Goal: Task Accomplishment & Management: Use online tool/utility

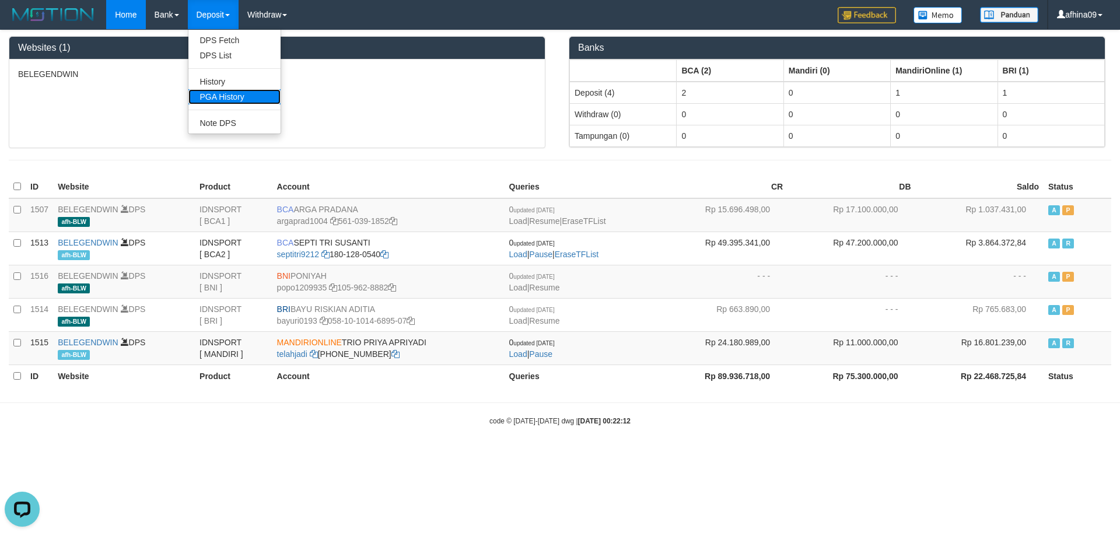
click at [221, 90] on link "PGA History" at bounding box center [234, 96] width 92 height 15
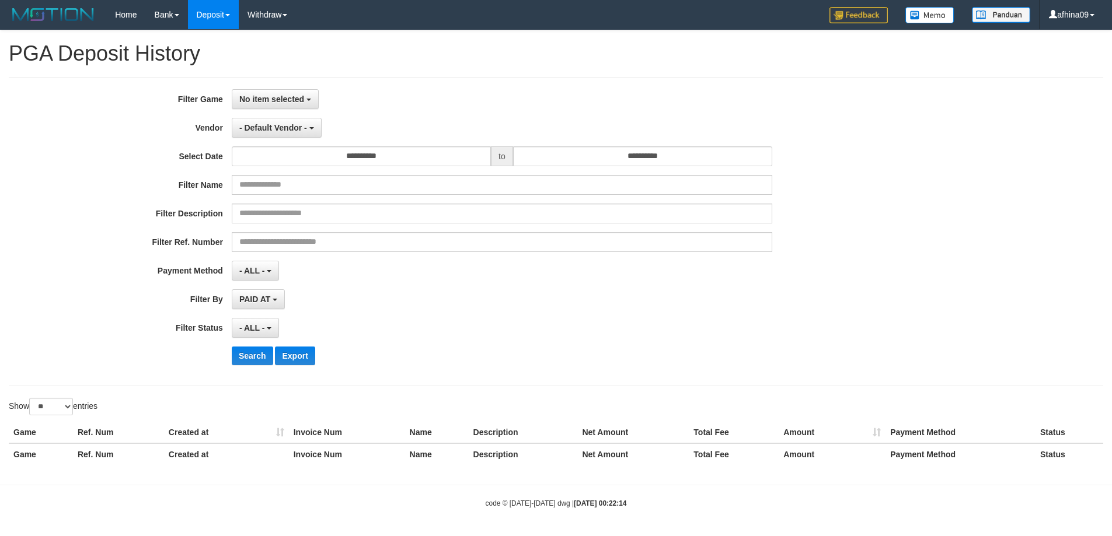
select select
select select "**"
drag, startPoint x: 252, startPoint y: 95, endPoint x: 270, endPoint y: 113, distance: 25.2
click at [252, 96] on span "No item selected" at bounding box center [271, 99] width 65 height 9
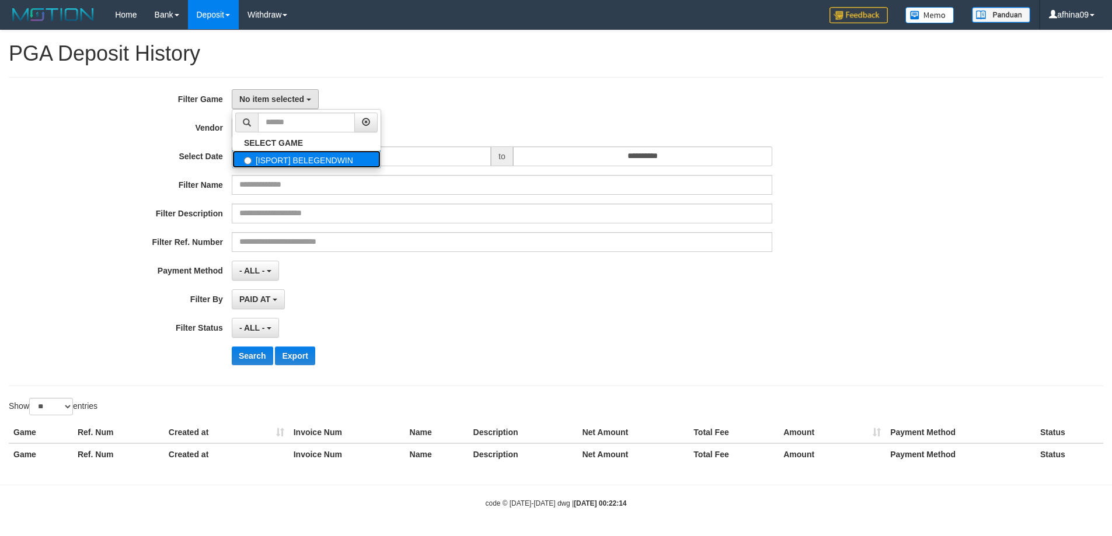
click at [293, 162] on label "[ISPORT] BELEGENDWIN" at bounding box center [306, 160] width 148 height 18
select select "***"
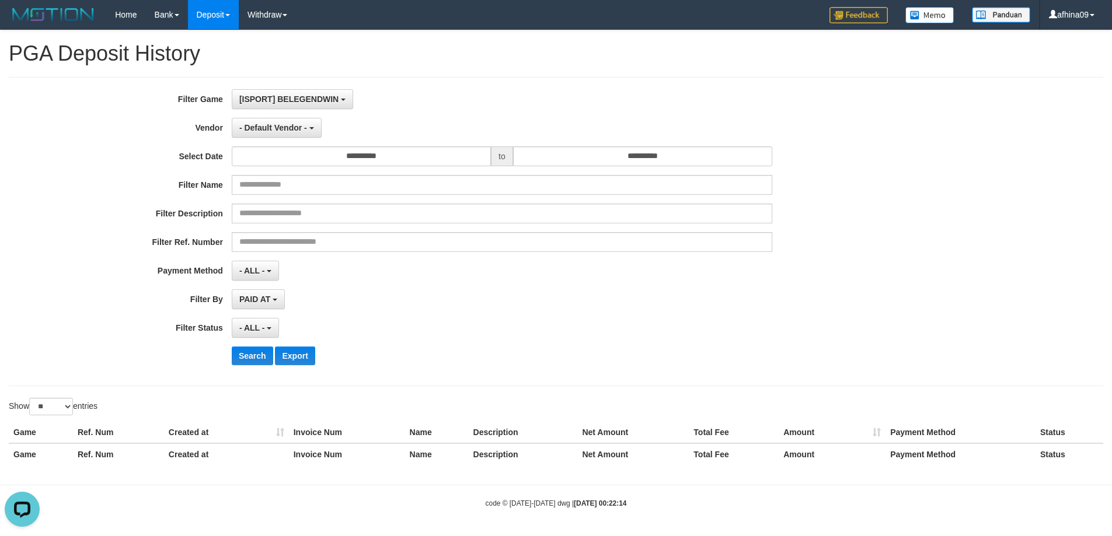
click at [313, 145] on div "**********" at bounding box center [463, 231] width 927 height 285
click at [315, 151] on input "**********" at bounding box center [361, 156] width 259 height 20
click at [276, 212] on td "1" at bounding box center [277, 214] width 19 height 18
drag, startPoint x: 413, startPoint y: 172, endPoint x: 424, endPoint y: 159, distance: 17.0
click at [413, 172] on div "**********" at bounding box center [463, 231] width 927 height 285
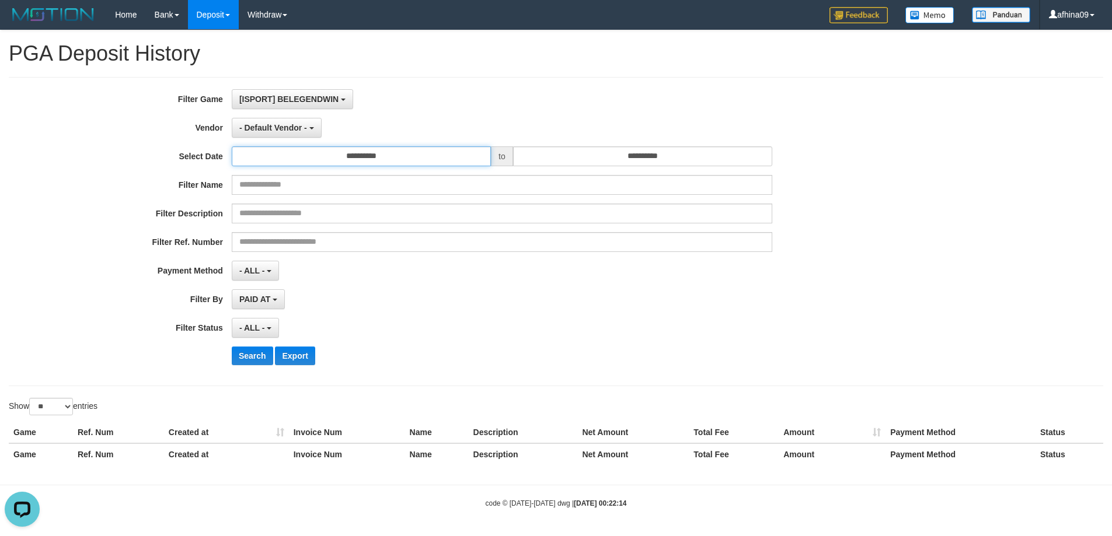
click at [424, 159] on input "**********" at bounding box center [361, 156] width 259 height 20
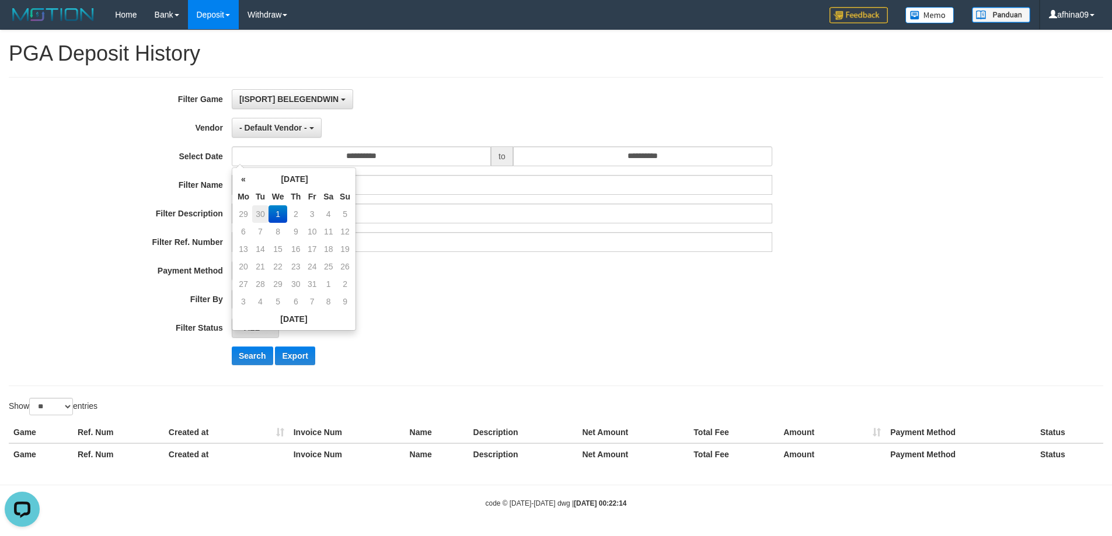
click at [253, 219] on tr "29 30 1 2 3 4 5" at bounding box center [294, 214] width 118 height 18
drag, startPoint x: 260, startPoint y: 218, endPoint x: 382, endPoint y: 165, distance: 133.0
click at [260, 218] on td "30" at bounding box center [260, 214] width 16 height 18
type input "**********"
click at [389, 160] on input "**********" at bounding box center [361, 156] width 259 height 20
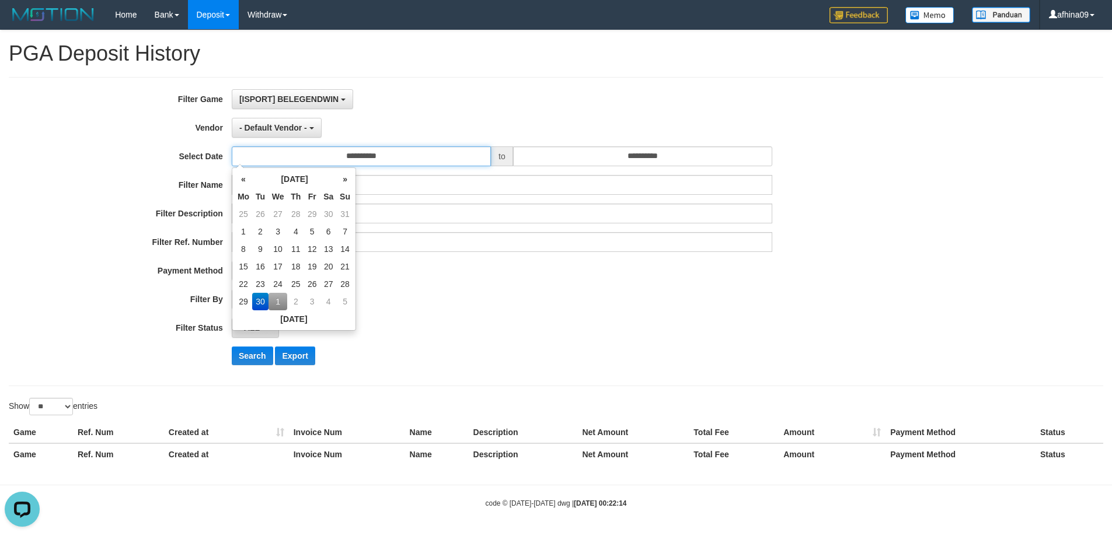
click at [389, 160] on input "**********" at bounding box center [361, 156] width 259 height 20
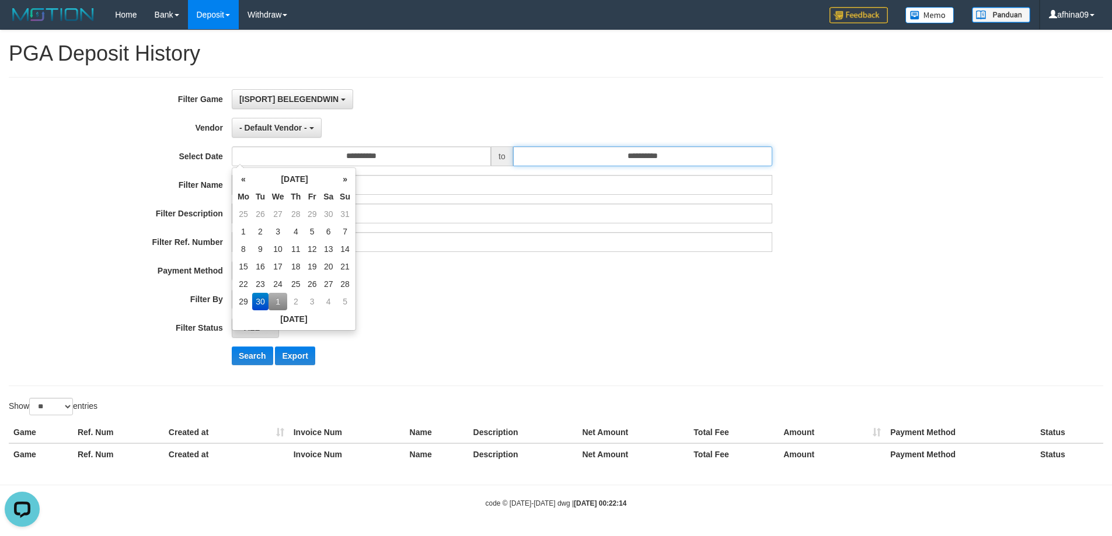
click at [670, 159] on input "**********" at bounding box center [642, 156] width 259 height 20
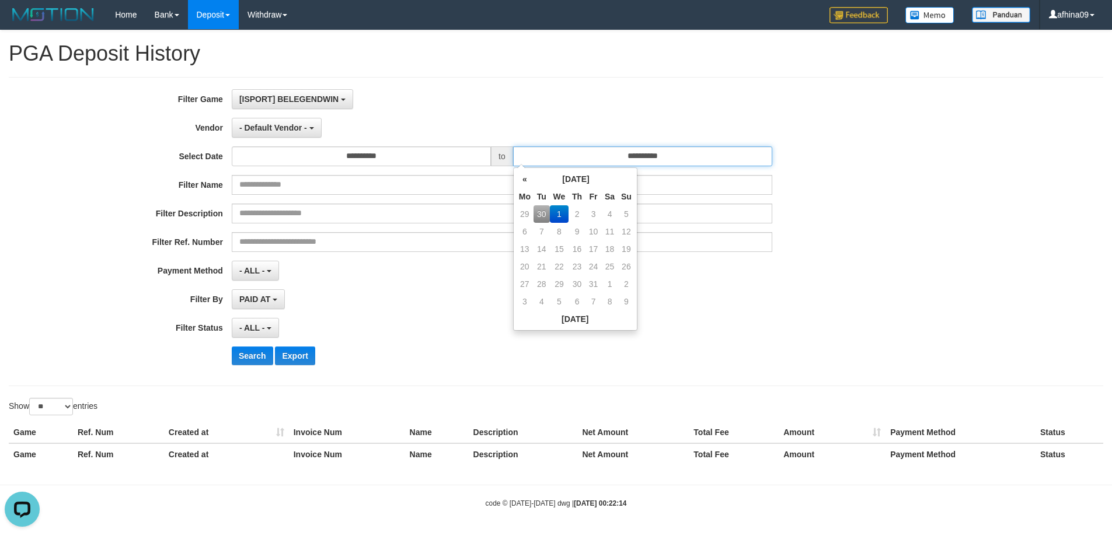
click at [670, 159] on input "**********" at bounding box center [642, 156] width 259 height 20
paste input "text"
type input "**********"
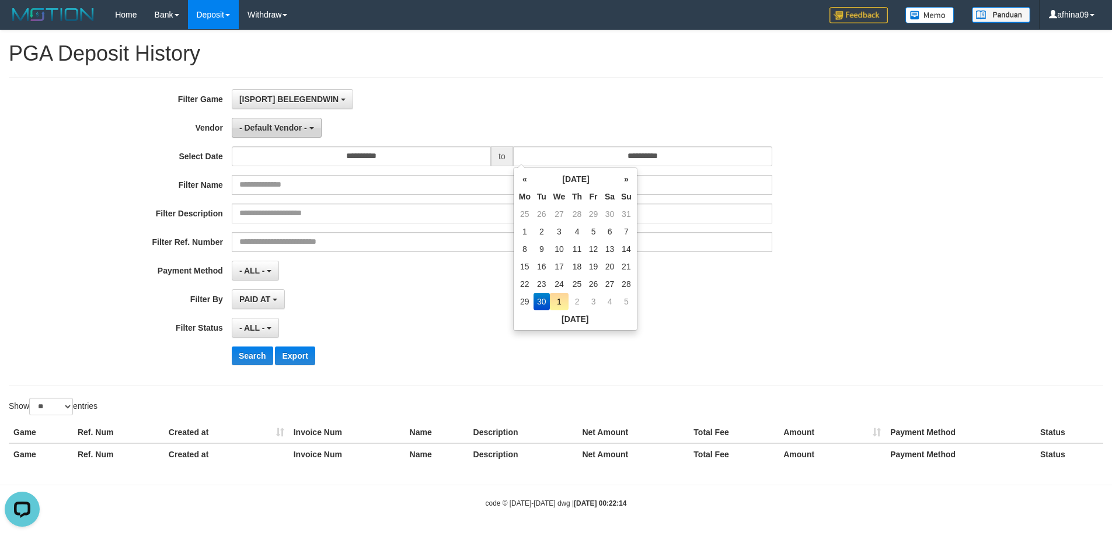
drag, startPoint x: 637, startPoint y: 134, endPoint x: 239, endPoint y: 128, distance: 397.4
click at [607, 133] on div "- Default Vendor - - Default Vendor - Lucy Luna Atlas WD LB Java Purple Green G…" at bounding box center [502, 128] width 540 height 20
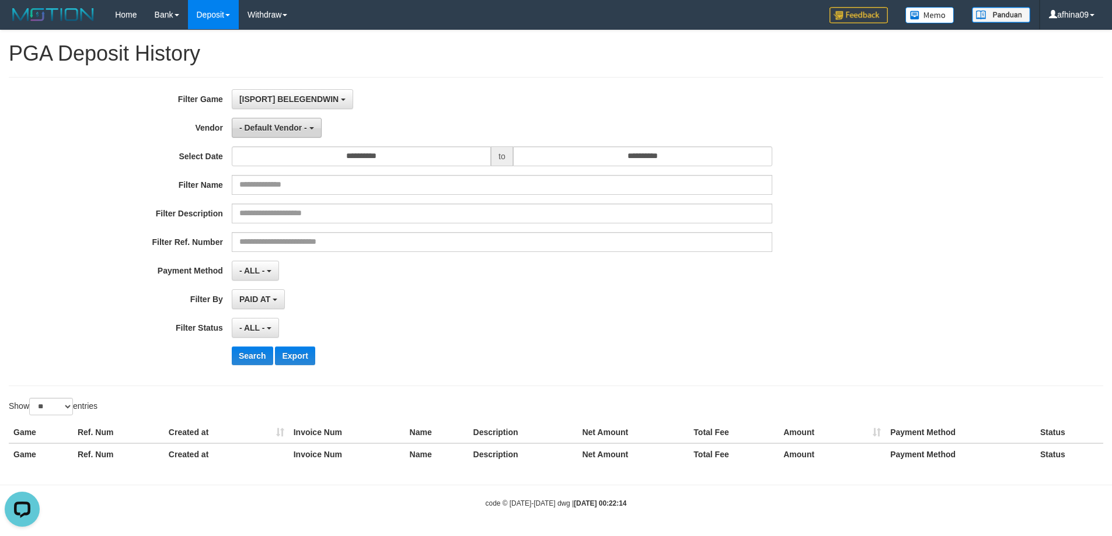
click at [292, 128] on span "- Default Vendor -" at bounding box center [273, 127] width 68 height 9
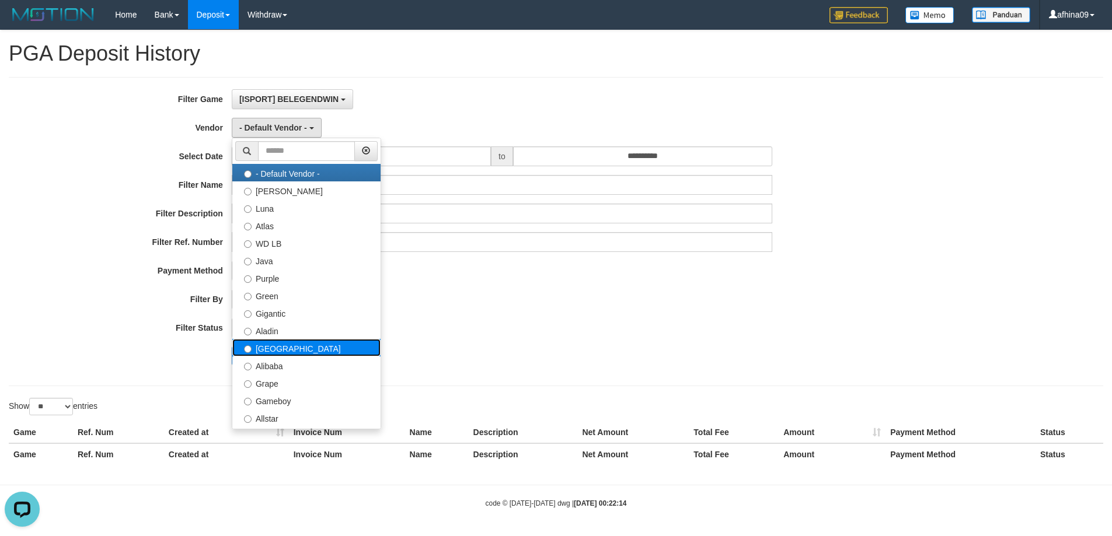
click at [312, 350] on label "Dubai" at bounding box center [306, 348] width 148 height 18
select select "**********"
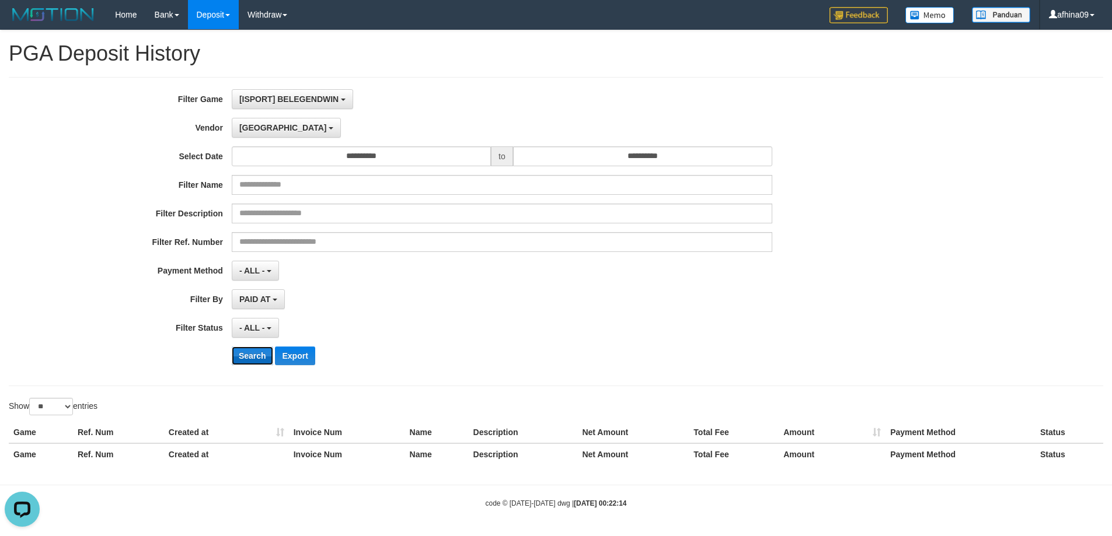
click at [267, 347] on button "Search" at bounding box center [252, 356] width 41 height 19
click at [273, 331] on button "- ALL -" at bounding box center [255, 328] width 47 height 20
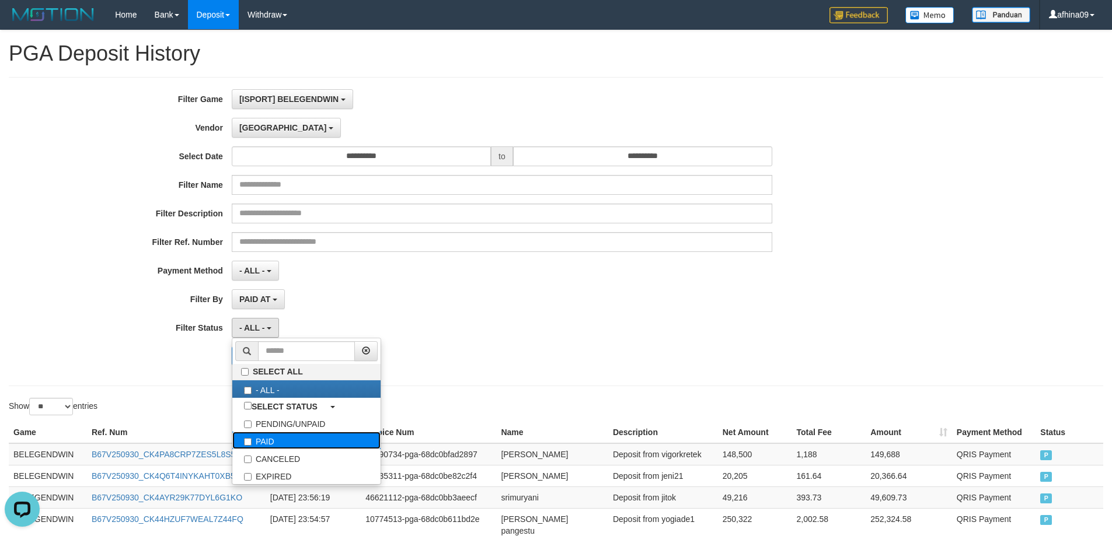
click at [278, 438] on label "PAID" at bounding box center [306, 441] width 148 height 18
select select "*"
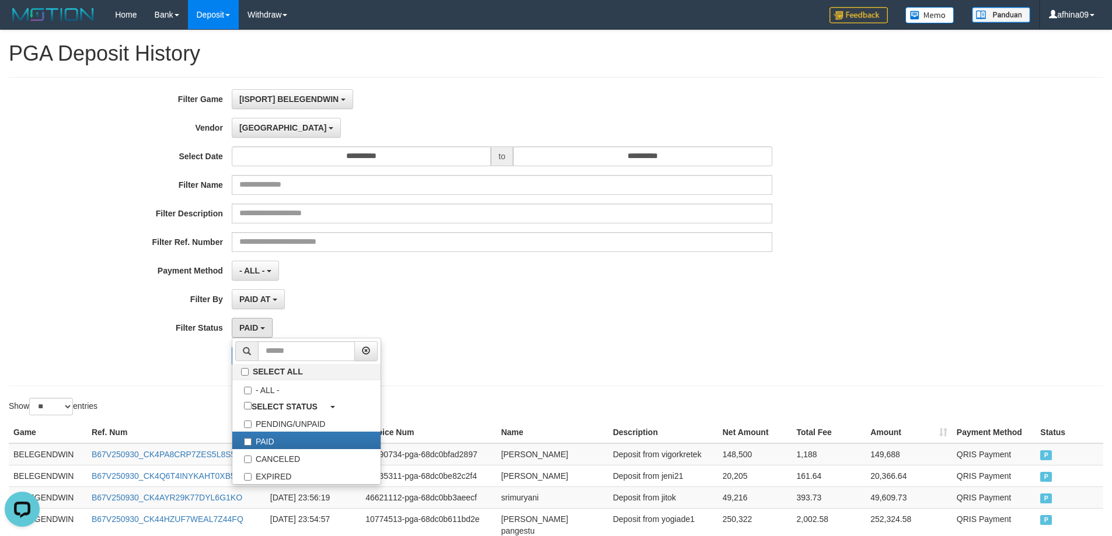
click at [348, 291] on div "PAID AT PAID AT CREATED AT" at bounding box center [502, 299] width 540 height 20
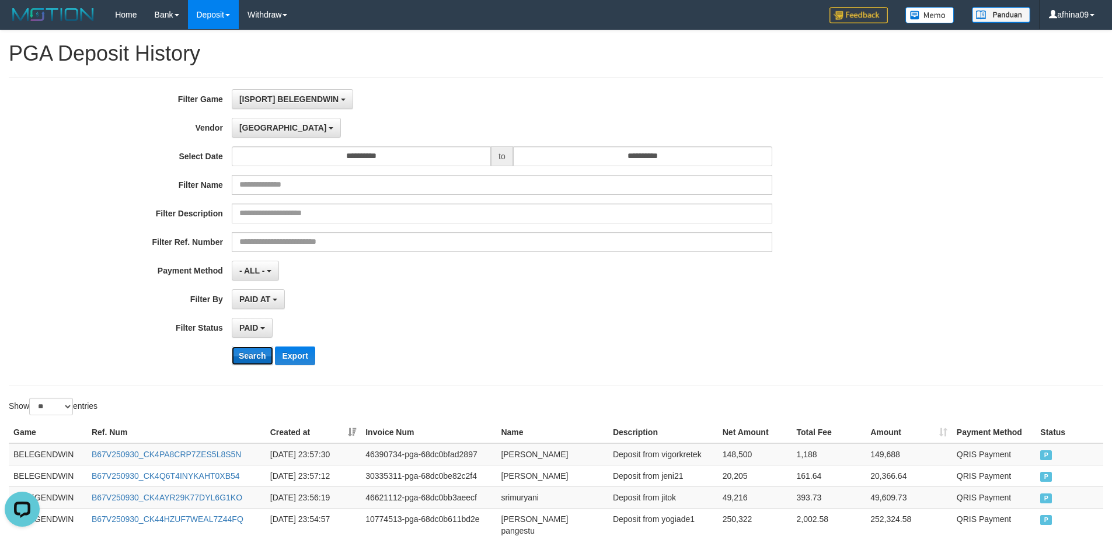
click at [244, 357] on button "Search" at bounding box center [252, 356] width 41 height 19
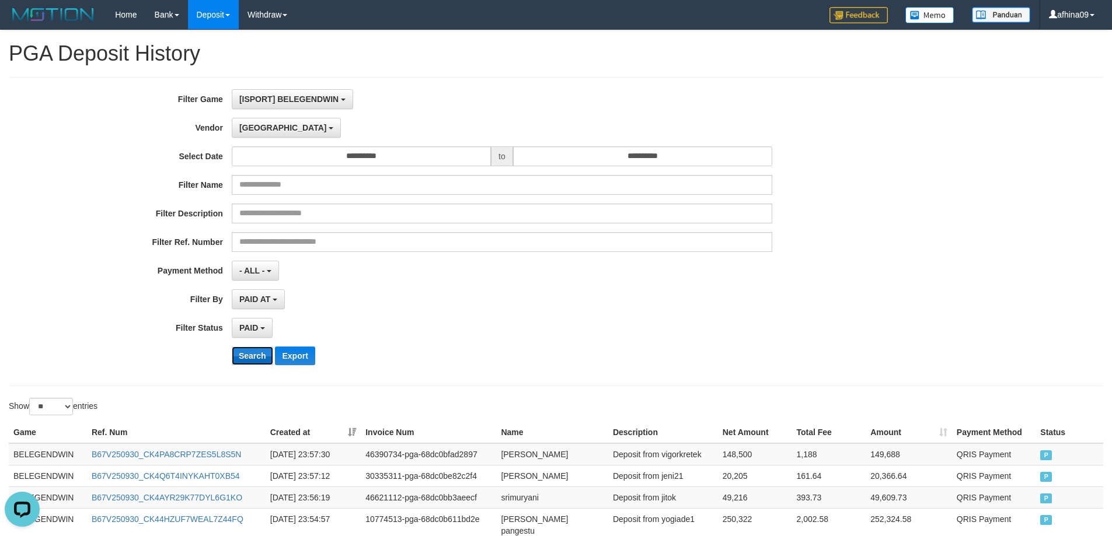
click at [244, 357] on button "Search" at bounding box center [252, 356] width 41 height 19
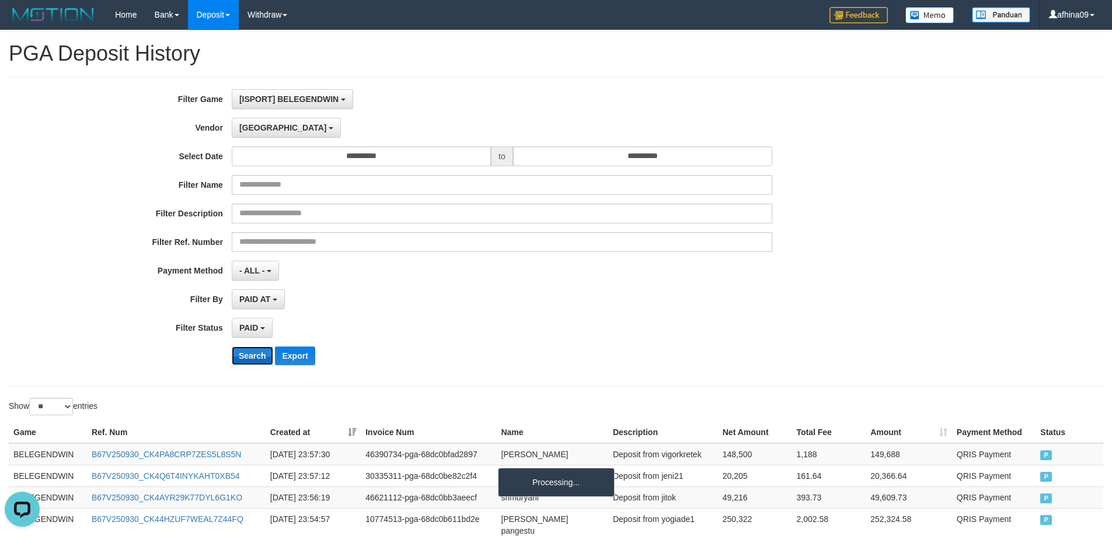
click at [244, 357] on button "Search" at bounding box center [252, 356] width 41 height 19
click at [315, 350] on button "Export" at bounding box center [295, 356] width 40 height 19
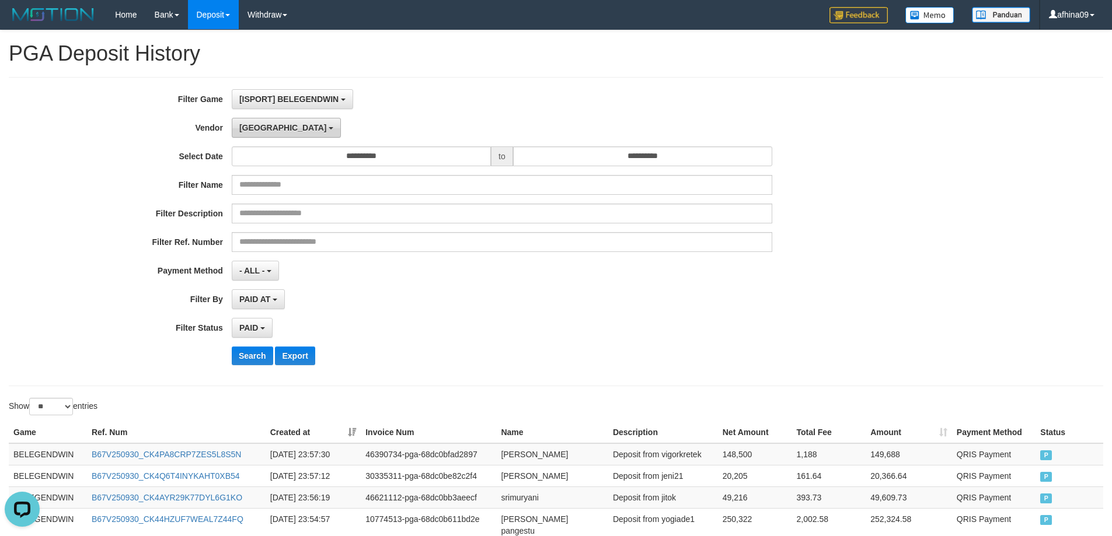
click at [267, 124] on button "Dubai" at bounding box center [286, 128] width 109 height 20
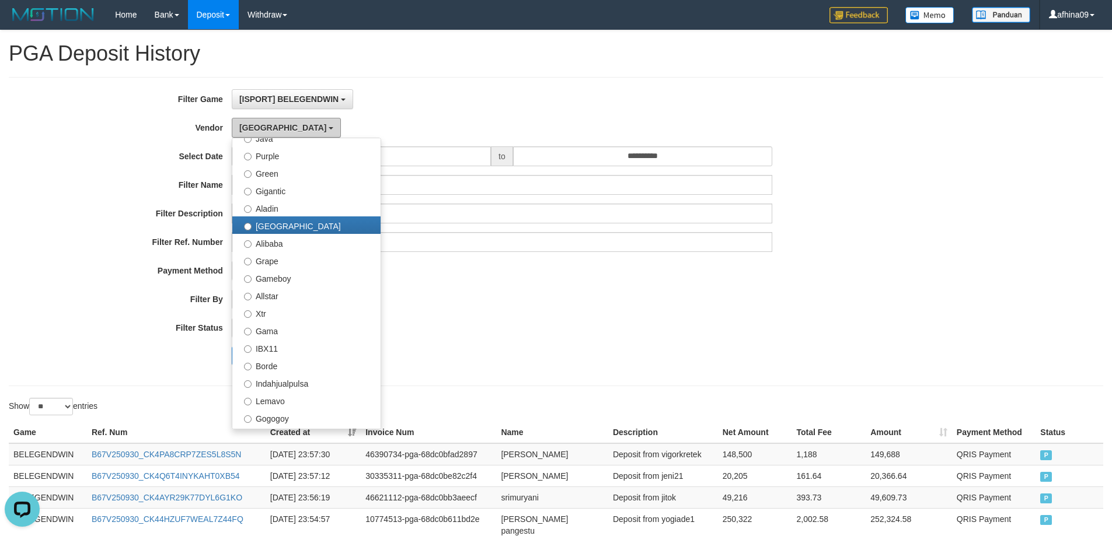
scroll to position [140, 0]
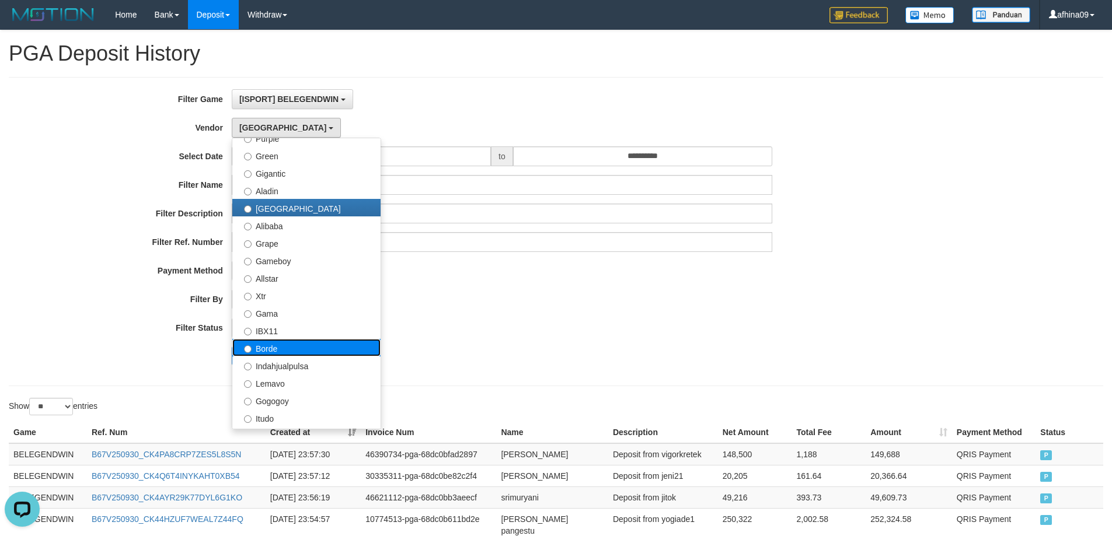
click at [313, 347] on label "Borde" at bounding box center [306, 348] width 148 height 18
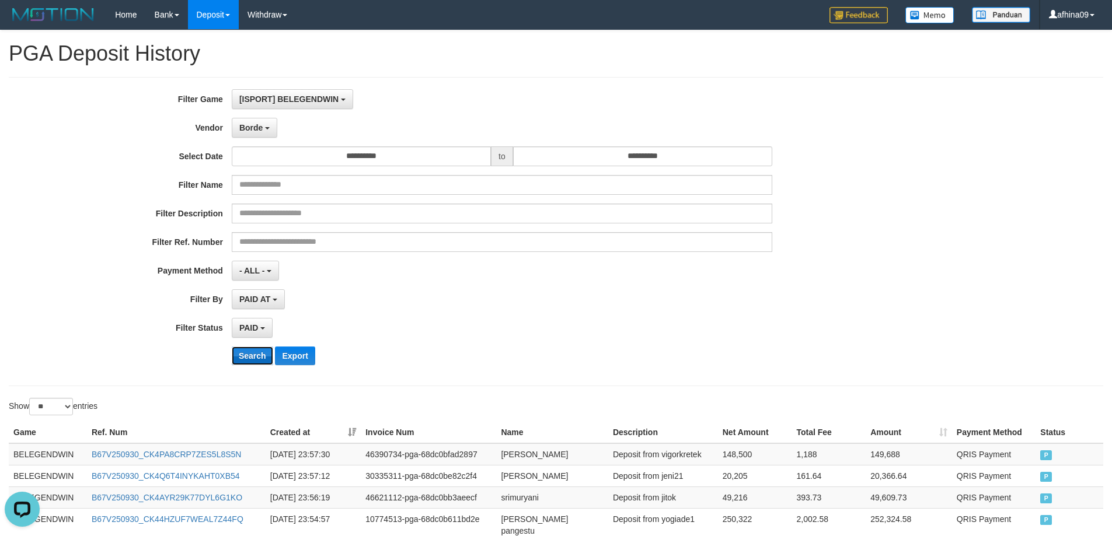
click at [251, 351] on button "Search" at bounding box center [252, 356] width 41 height 19
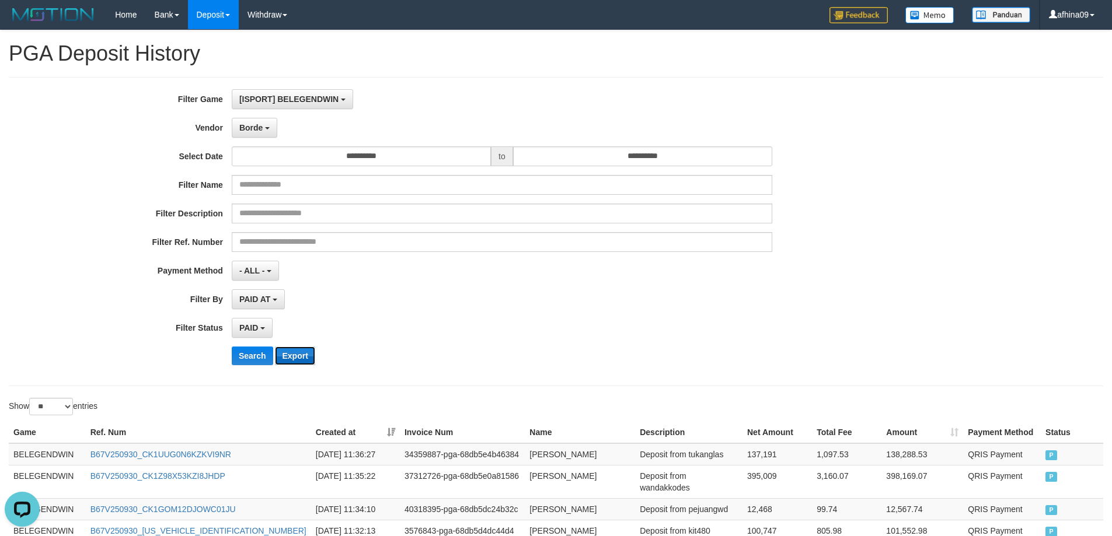
click at [310, 356] on button "Export" at bounding box center [295, 356] width 40 height 19
click at [268, 118] on button "Borde" at bounding box center [255, 128] width 46 height 20
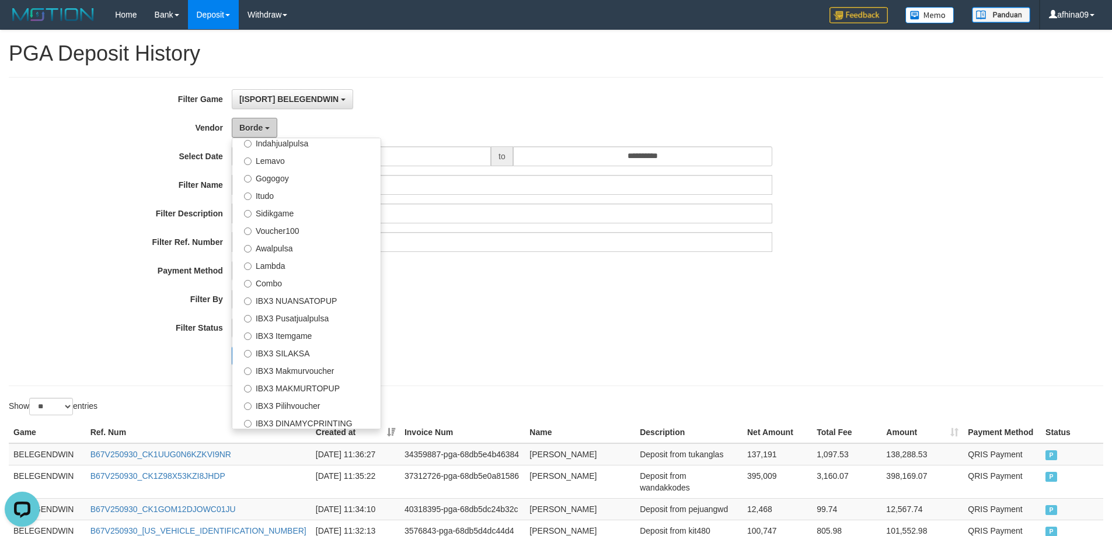
scroll to position [369, 0]
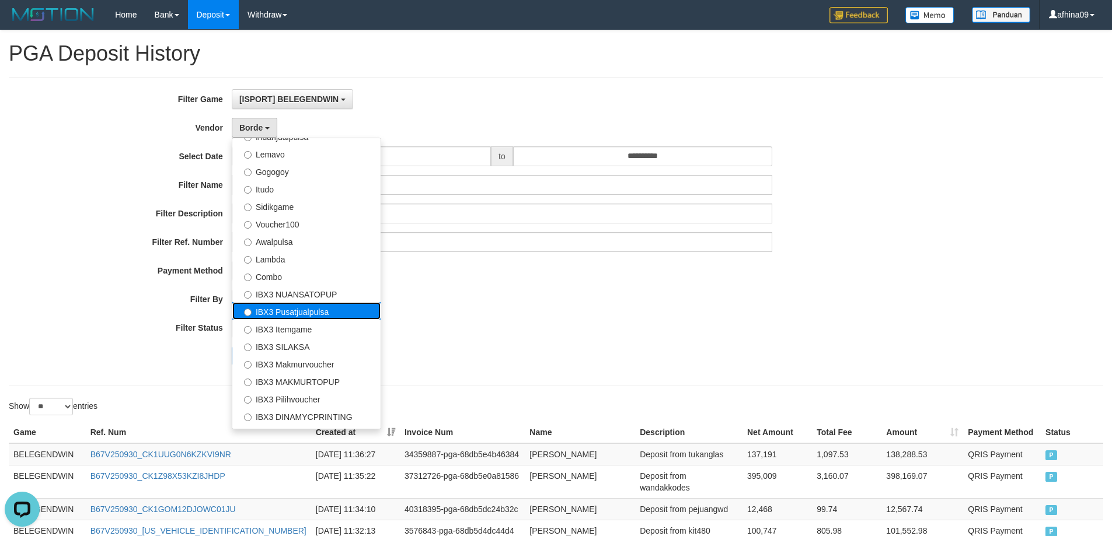
click at [341, 315] on label "IBX3 Pusatjualpulsa" at bounding box center [306, 311] width 148 height 18
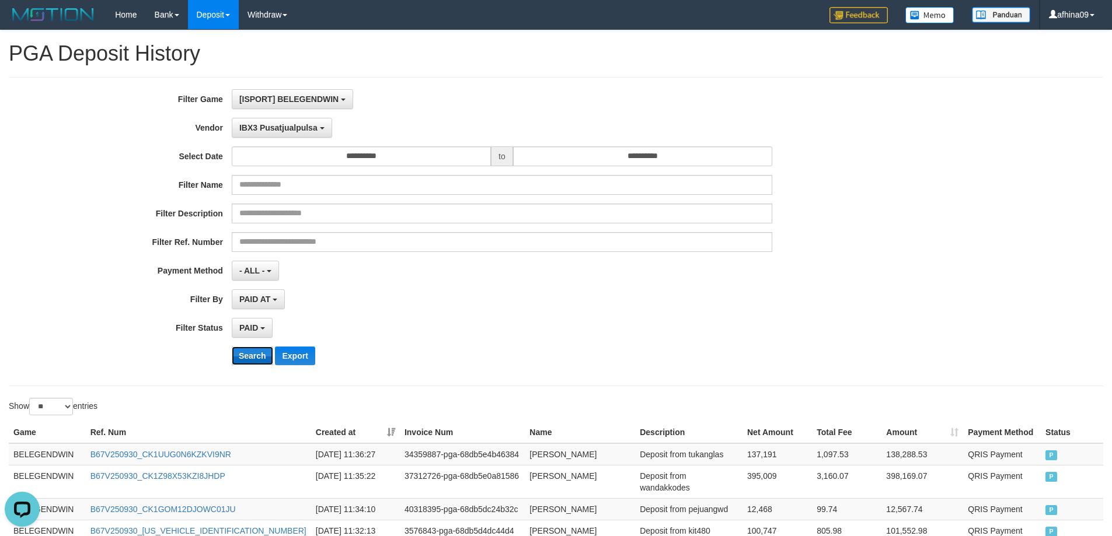
click at [238, 355] on button "Search" at bounding box center [252, 356] width 41 height 19
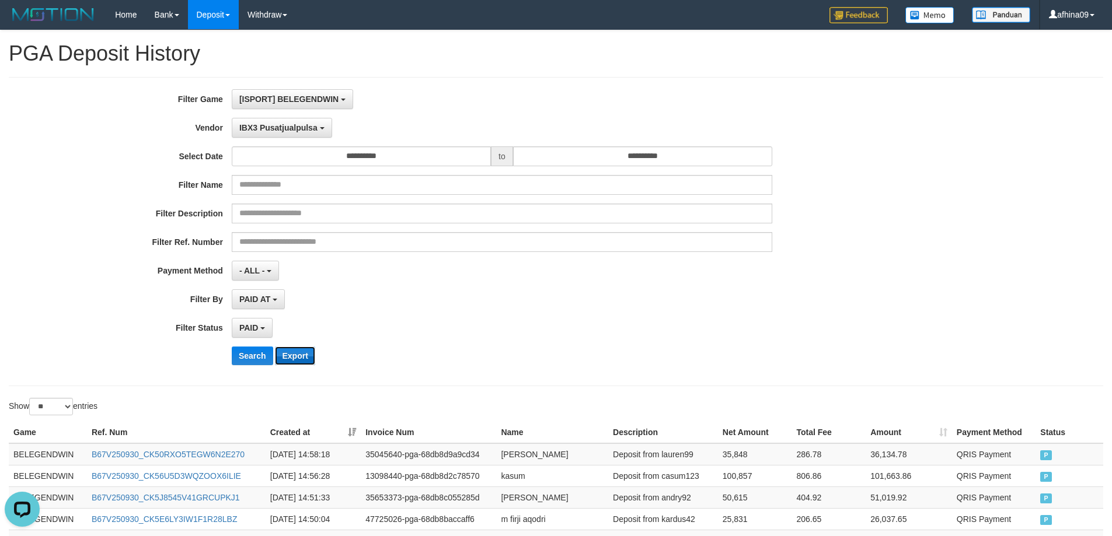
click at [310, 361] on button "Export" at bounding box center [295, 356] width 40 height 19
click at [294, 136] on button "IBX3 Pusatjualpulsa" at bounding box center [282, 128] width 100 height 20
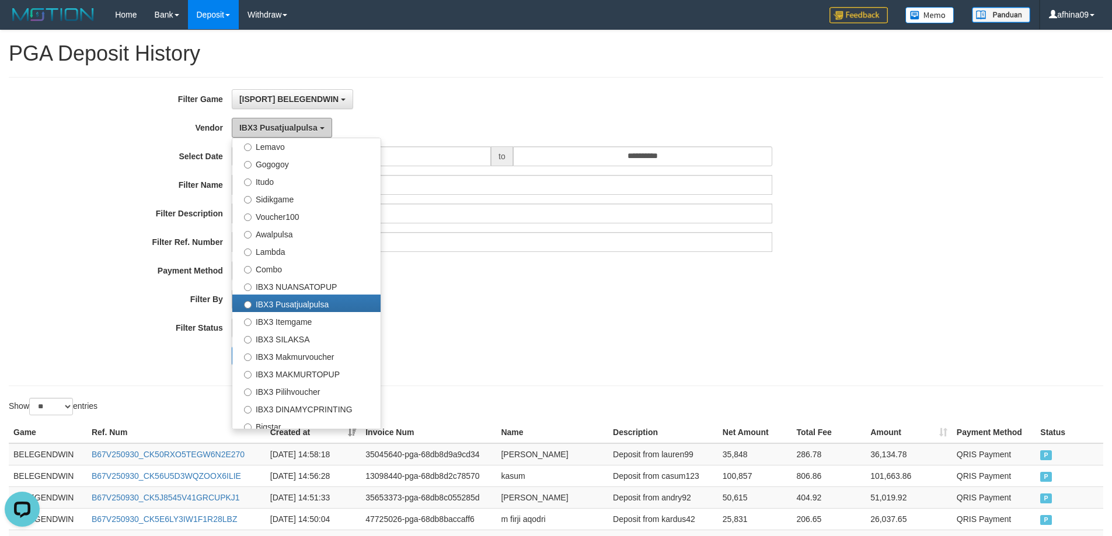
scroll to position [435, 0]
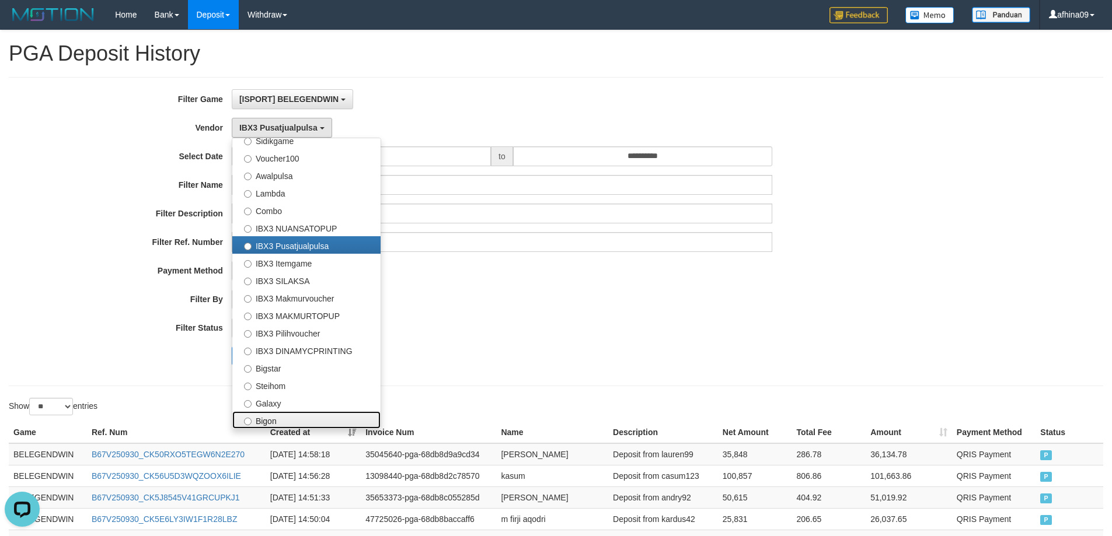
click at [291, 415] on label "Bigon" at bounding box center [306, 420] width 148 height 18
select select "**********"
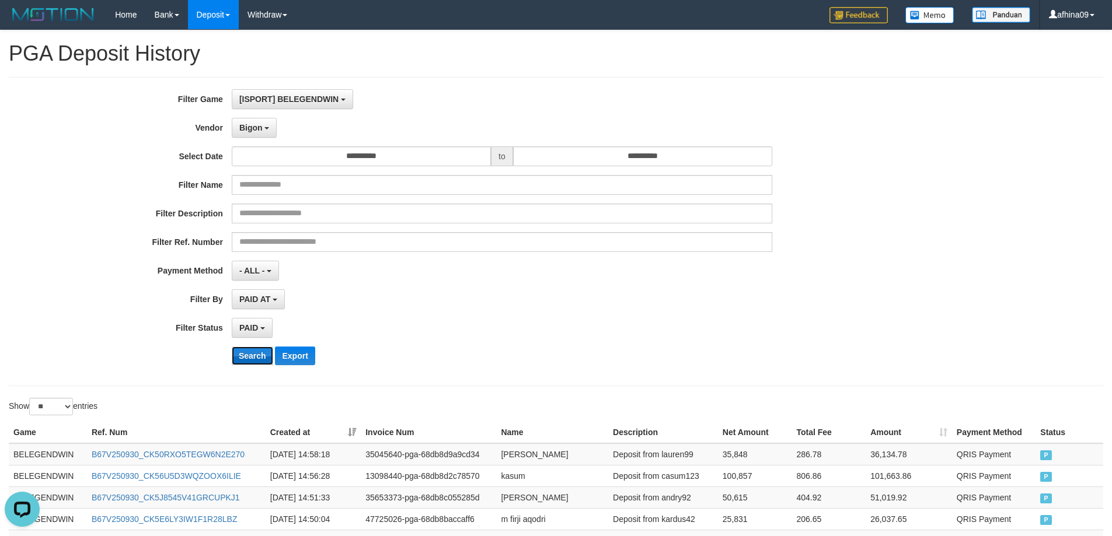
click at [259, 356] on button "Search" at bounding box center [252, 356] width 41 height 19
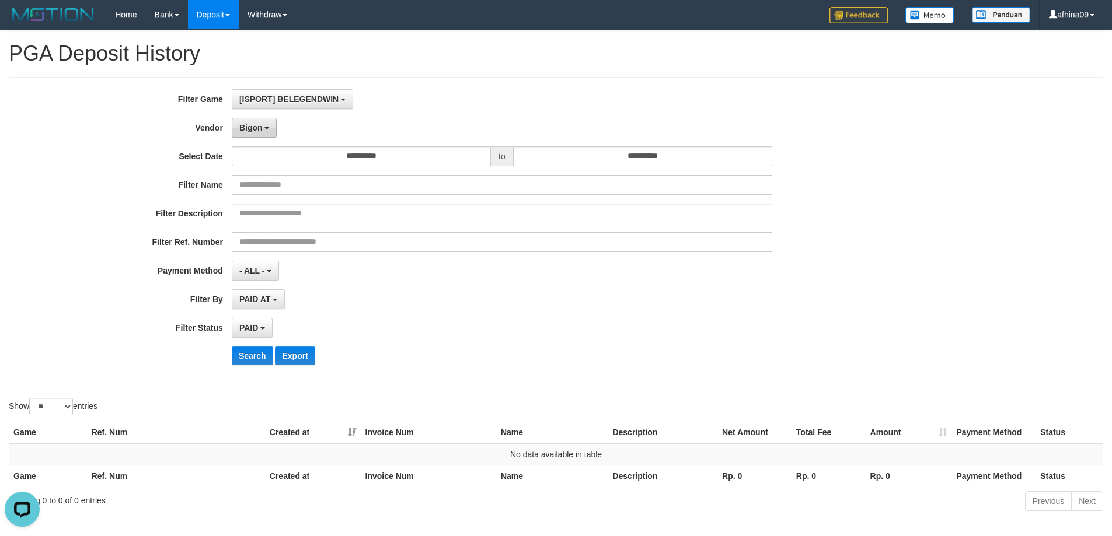
click at [267, 132] on button "Bigon" at bounding box center [255, 128] width 46 height 20
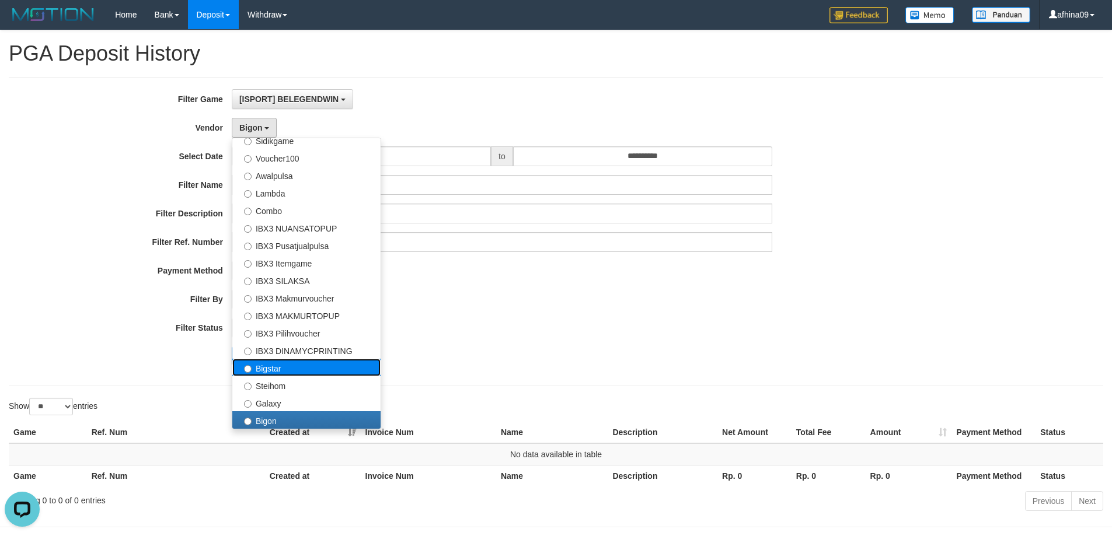
click at [296, 370] on label "Bigstar" at bounding box center [306, 368] width 148 height 18
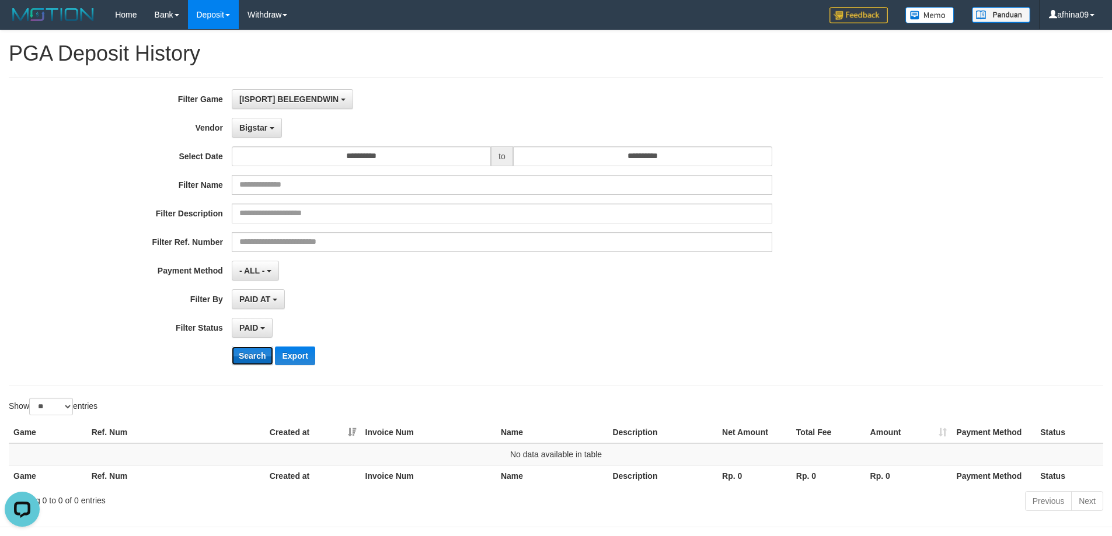
click at [257, 360] on button "Search" at bounding box center [252, 356] width 41 height 19
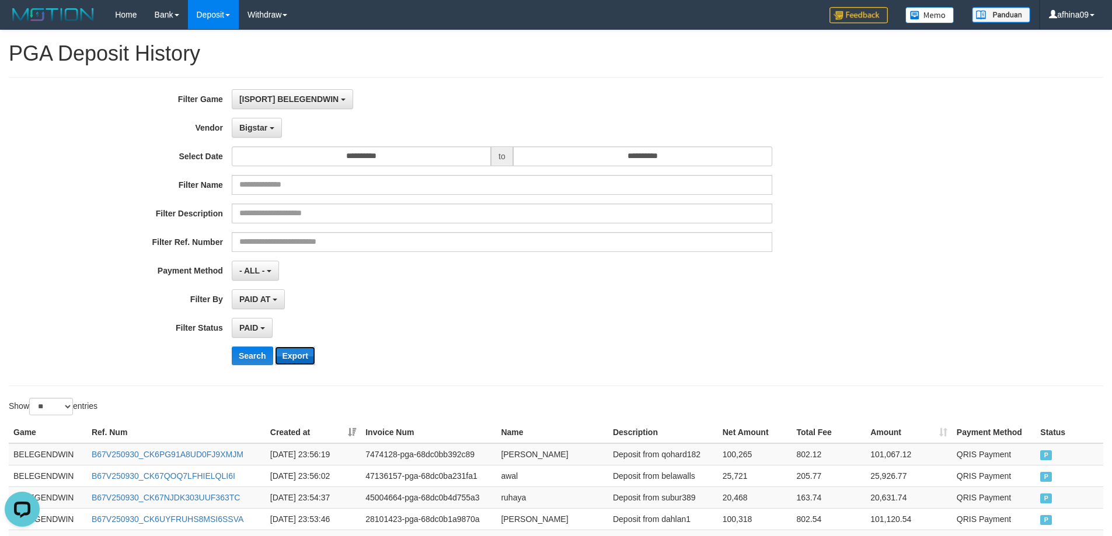
click at [303, 360] on button "Export" at bounding box center [295, 356] width 40 height 19
click at [286, 132] on div "Bigstar - Default Vendor - Lucy Luna Atlas WD LB Java Purple Green Gigantic Ala…" at bounding box center [502, 128] width 540 height 20
click at [258, 120] on button "Bigstar" at bounding box center [257, 128] width 50 height 20
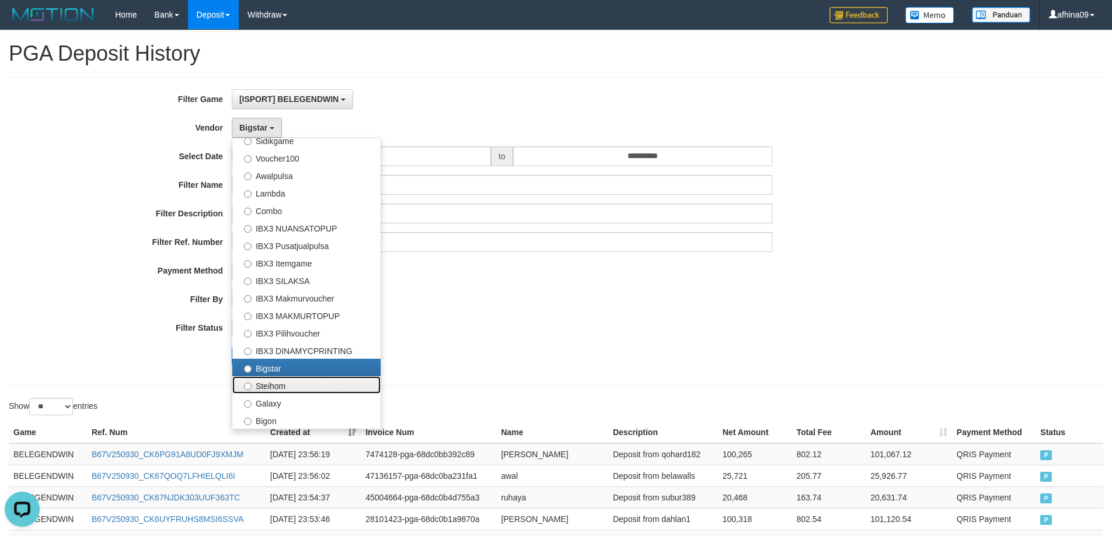
click at [366, 383] on label "Steihom" at bounding box center [306, 385] width 148 height 18
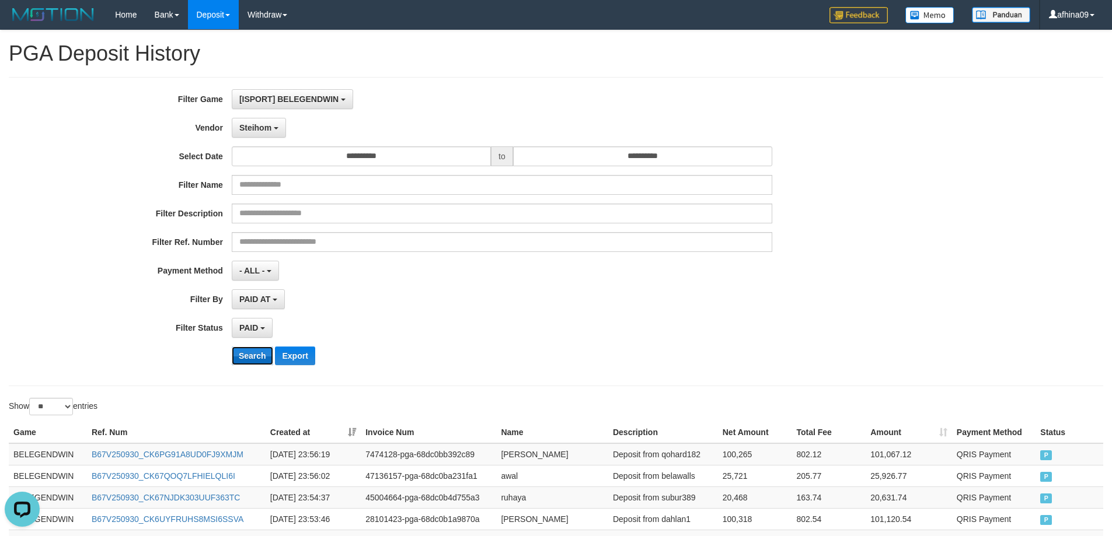
click at [253, 355] on button "Search" at bounding box center [252, 356] width 41 height 19
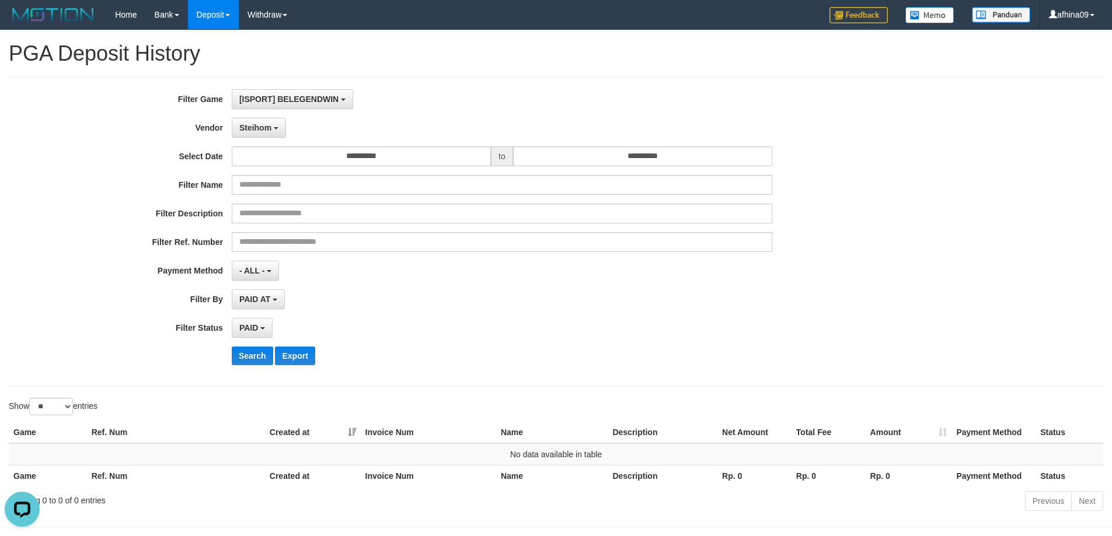
click at [257, 142] on div "**********" at bounding box center [463, 231] width 927 height 285
drag, startPoint x: 262, startPoint y: 128, endPoint x: 273, endPoint y: 174, distance: 47.4
click at [262, 128] on span "Steihom" at bounding box center [255, 127] width 32 height 9
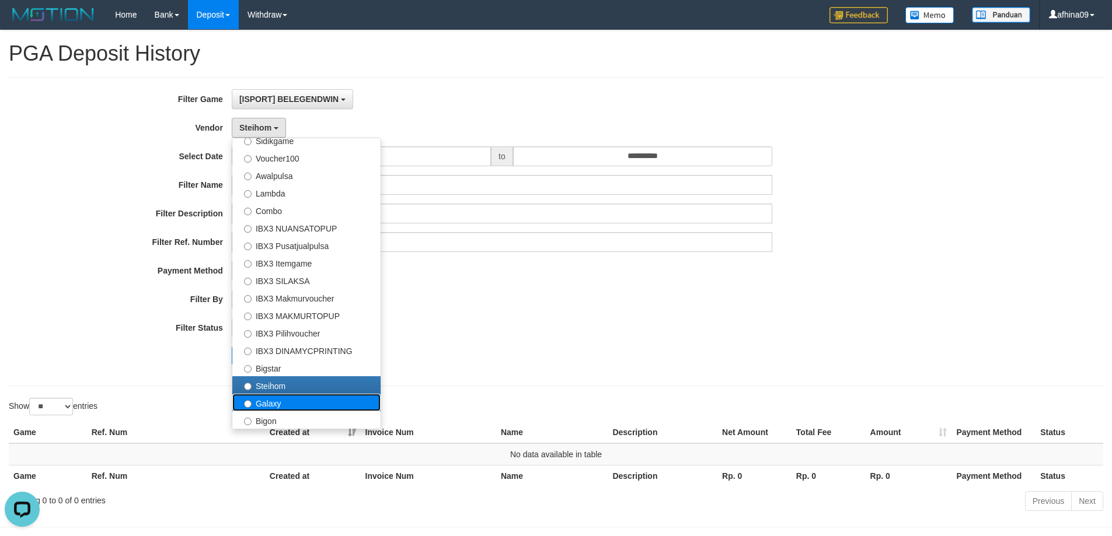
click at [290, 403] on label "Galaxy" at bounding box center [306, 403] width 148 height 18
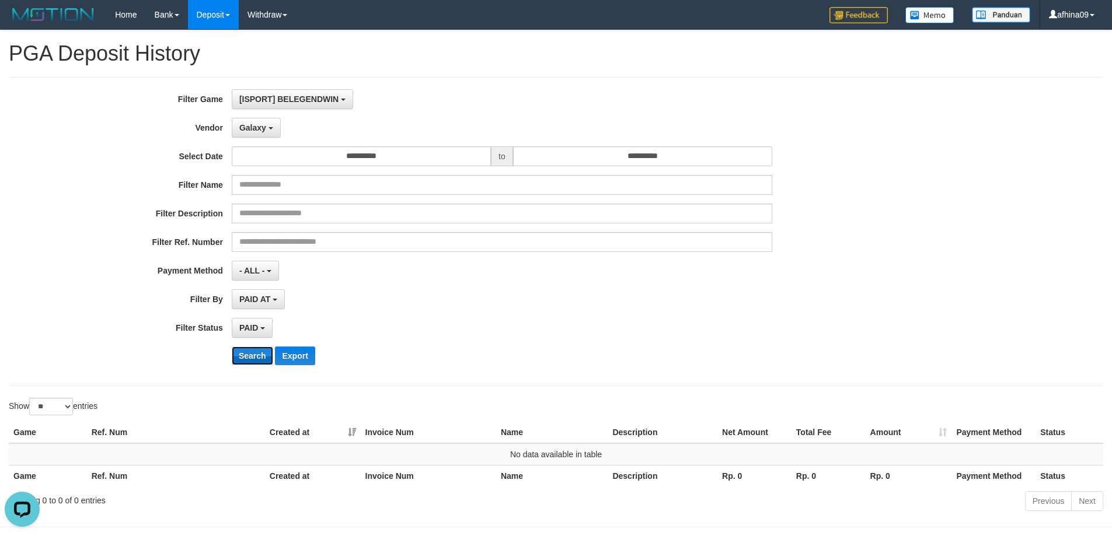
click at [246, 364] on button "Search" at bounding box center [252, 356] width 41 height 19
click at [228, 126] on label "Vendor" at bounding box center [116, 126] width 232 height 16
click at [255, 129] on span "Galaxy" at bounding box center [252, 127] width 27 height 9
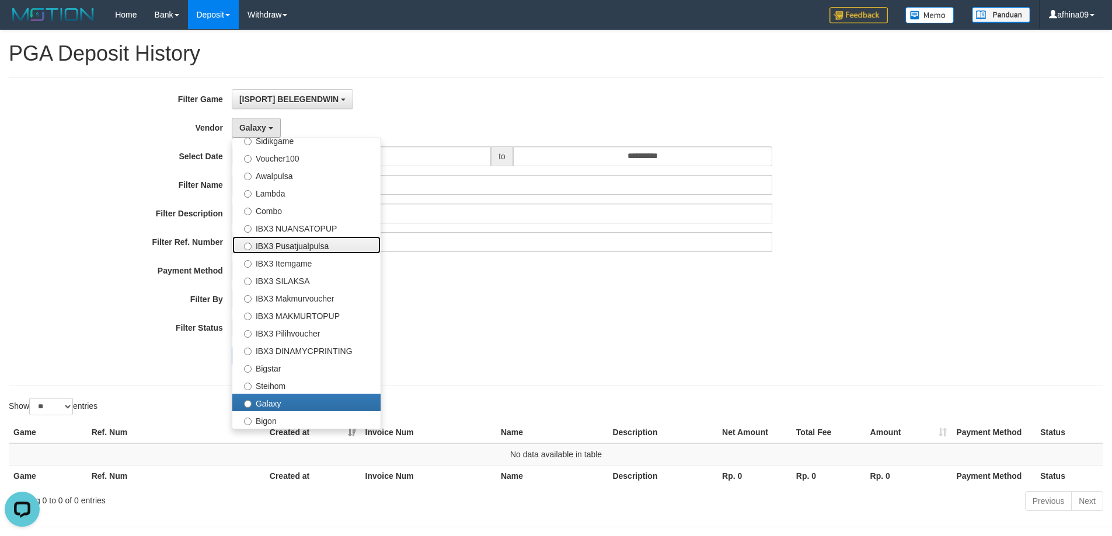
drag, startPoint x: 361, startPoint y: 251, endPoint x: 314, endPoint y: 318, distance: 82.1
click at [361, 250] on label "IBX3 Pusatjualpulsa" at bounding box center [306, 245] width 148 height 18
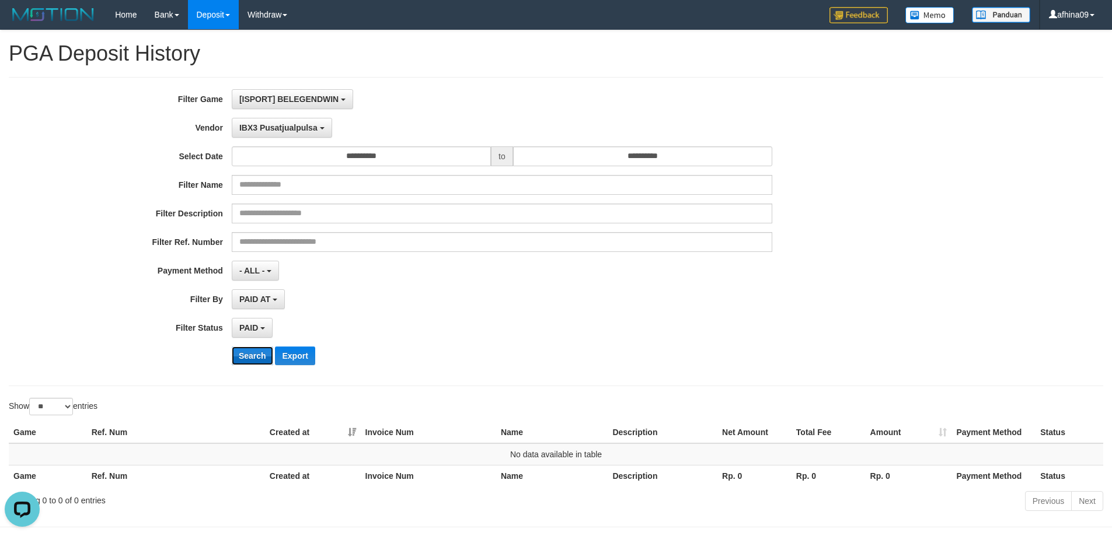
click at [249, 361] on button "Search" at bounding box center [252, 356] width 41 height 19
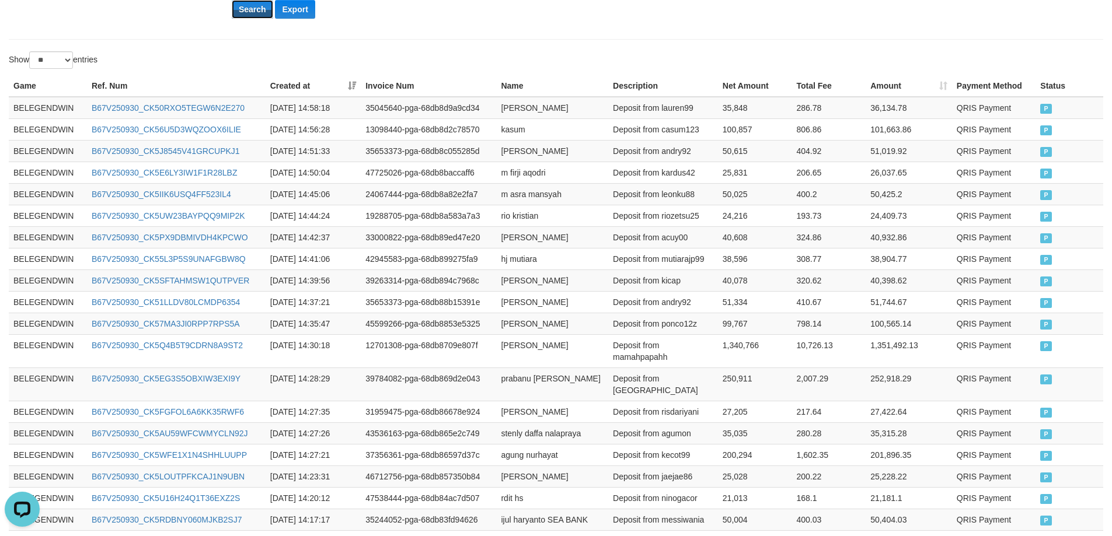
scroll to position [0, 0]
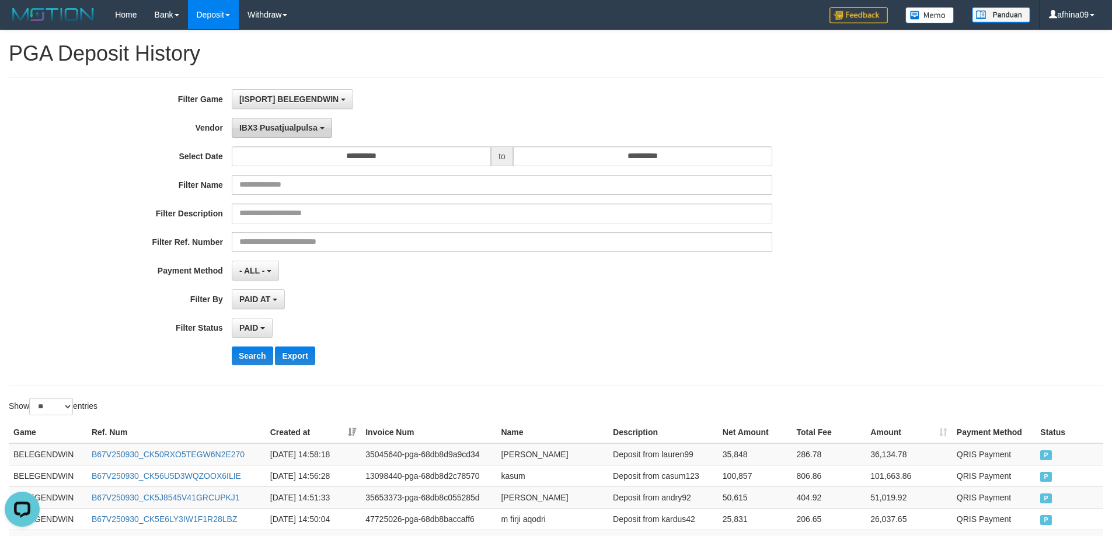
click at [313, 129] on span "IBX3 Pusatjualpulsa" at bounding box center [278, 127] width 78 height 9
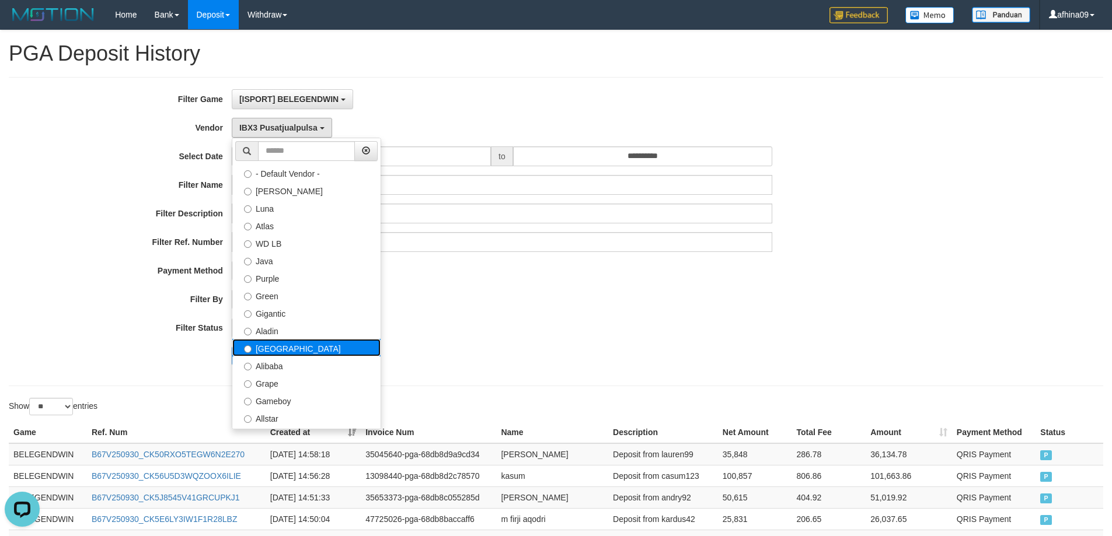
click at [292, 354] on label "Dubai" at bounding box center [306, 348] width 148 height 18
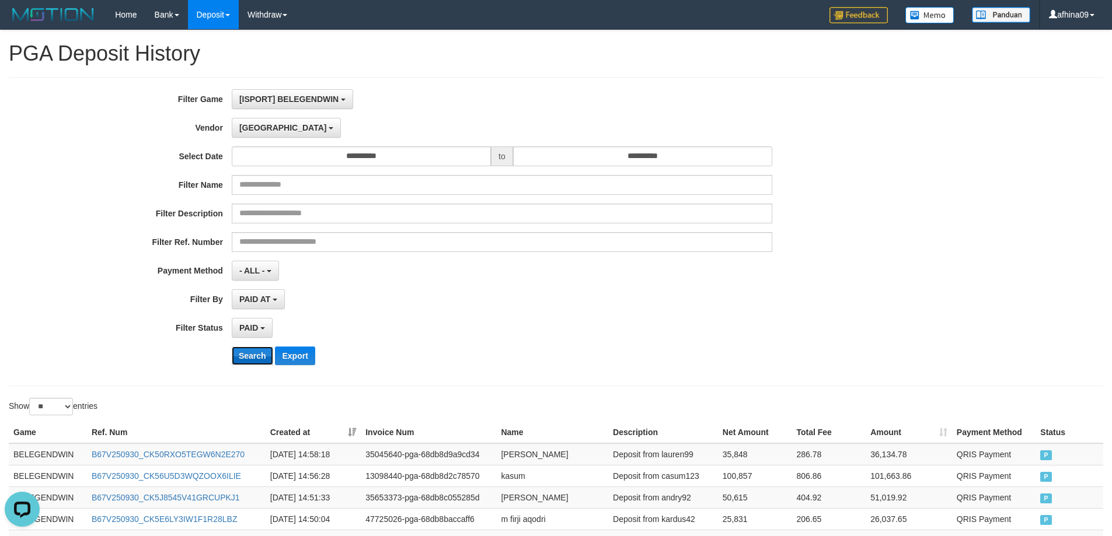
click at [240, 352] on button "Search" at bounding box center [252, 356] width 41 height 19
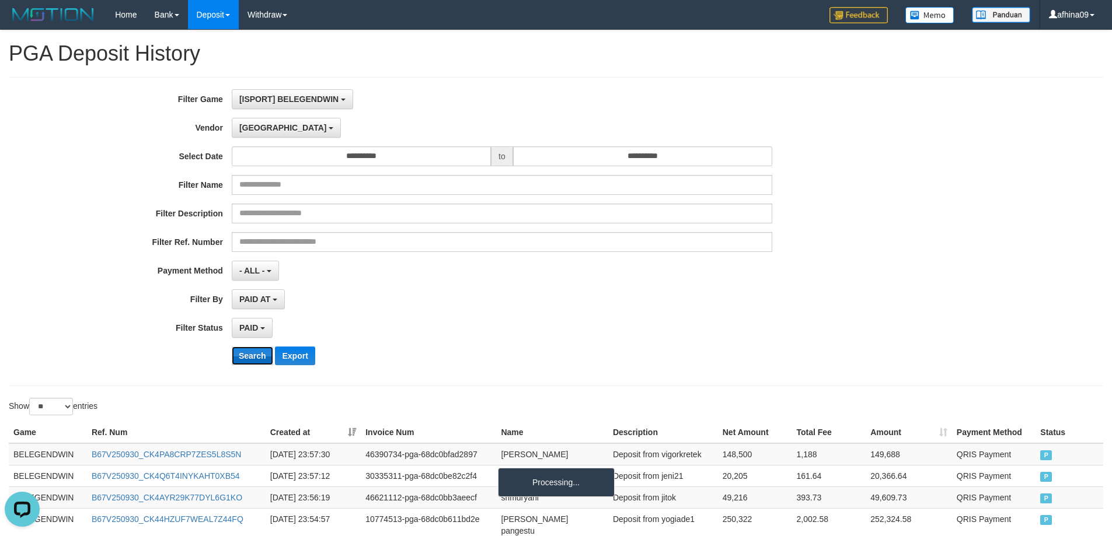
click at [240, 352] on button "Search" at bounding box center [252, 356] width 41 height 19
click at [312, 354] on button "Export" at bounding box center [295, 356] width 40 height 19
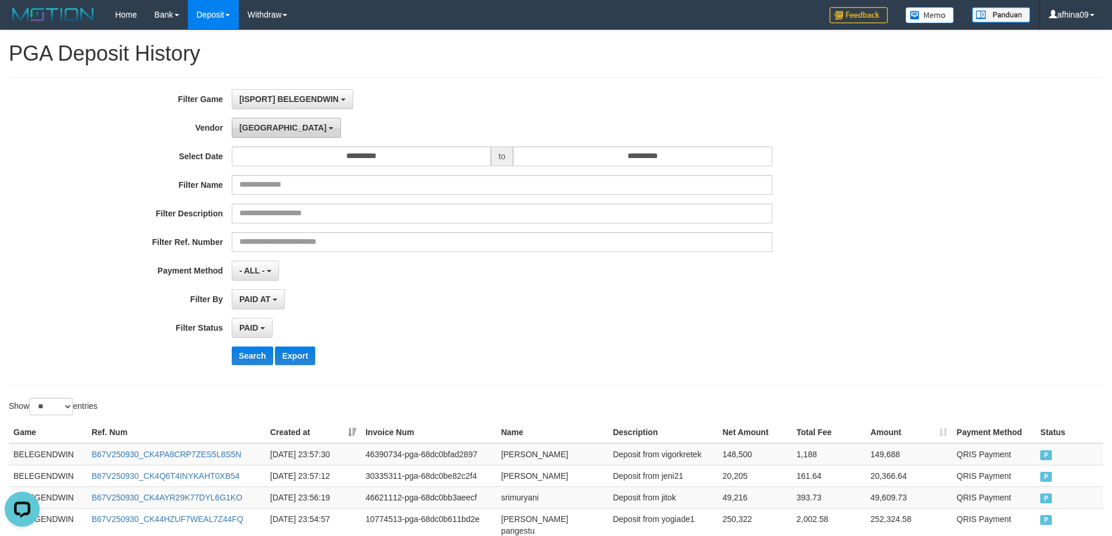
click at [264, 122] on button "Dubai" at bounding box center [286, 128] width 109 height 20
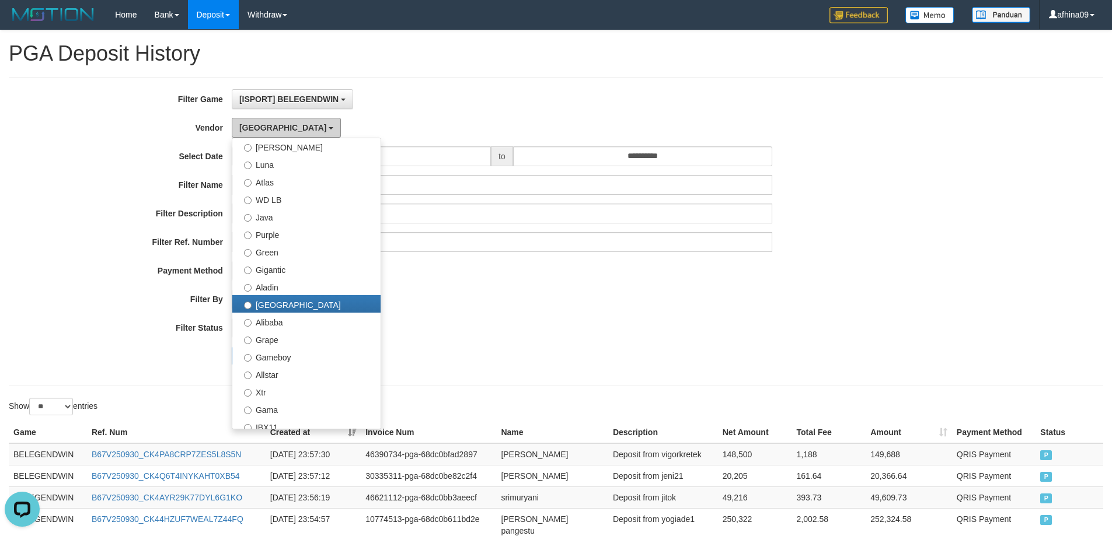
scroll to position [110, 0]
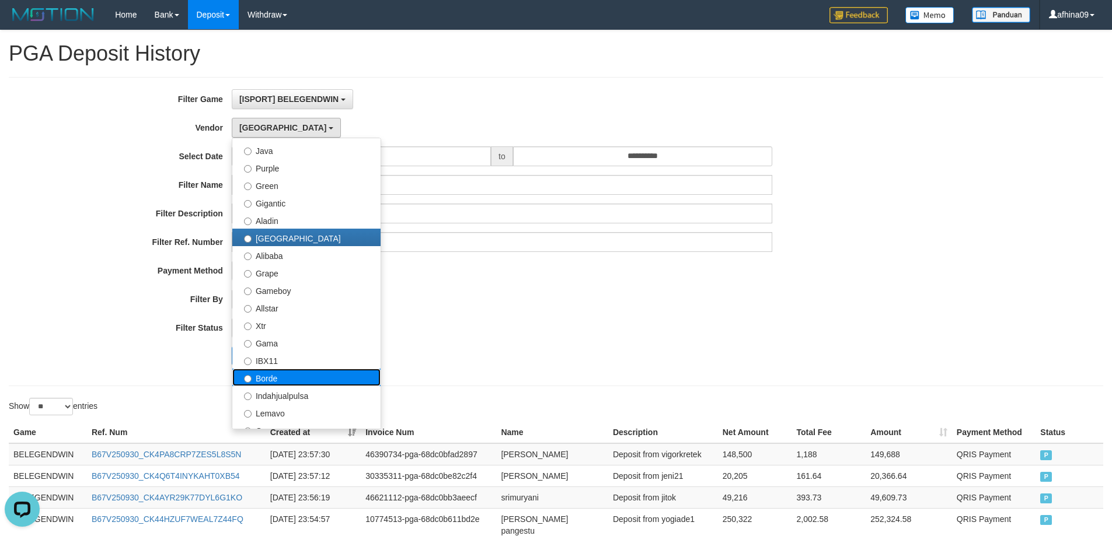
drag, startPoint x: 294, startPoint y: 378, endPoint x: 232, endPoint y: 374, distance: 62.0
click at [293, 378] on label "Borde" at bounding box center [306, 378] width 148 height 18
select select "**********"
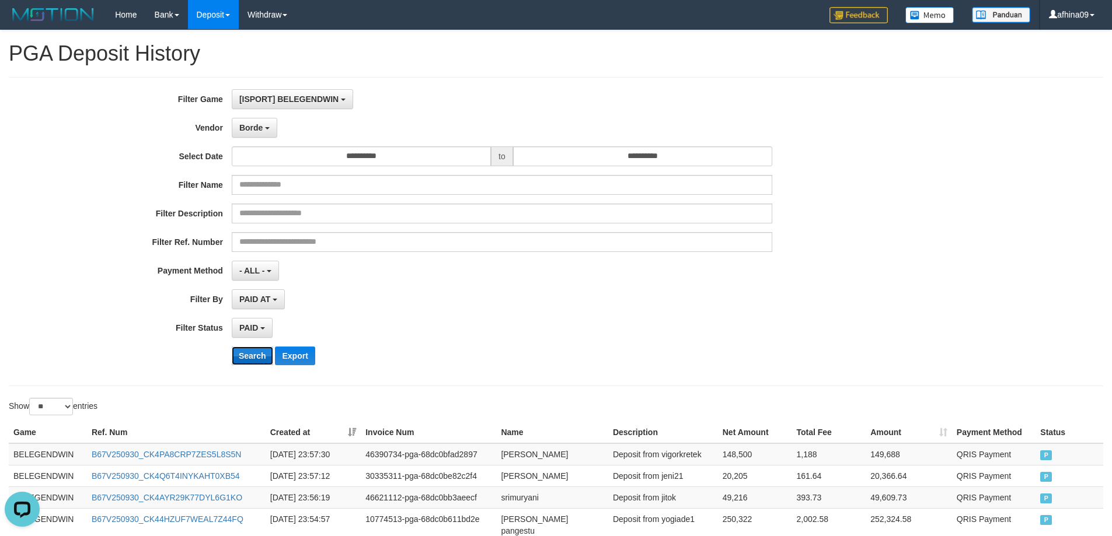
click at [255, 358] on button "Search" at bounding box center [252, 356] width 41 height 19
click at [254, 358] on button "Search" at bounding box center [252, 356] width 41 height 19
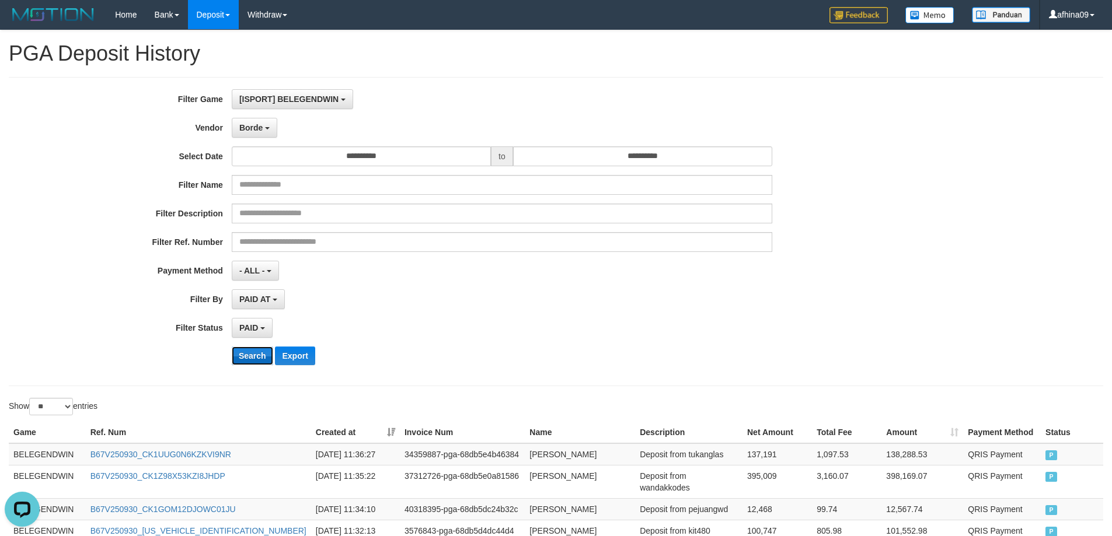
click at [254, 358] on button "Search" at bounding box center [252, 356] width 41 height 19
click at [310, 355] on button "Export" at bounding box center [295, 356] width 40 height 19
drag, startPoint x: 246, startPoint y: 127, endPoint x: 358, endPoint y: 173, distance: 120.6
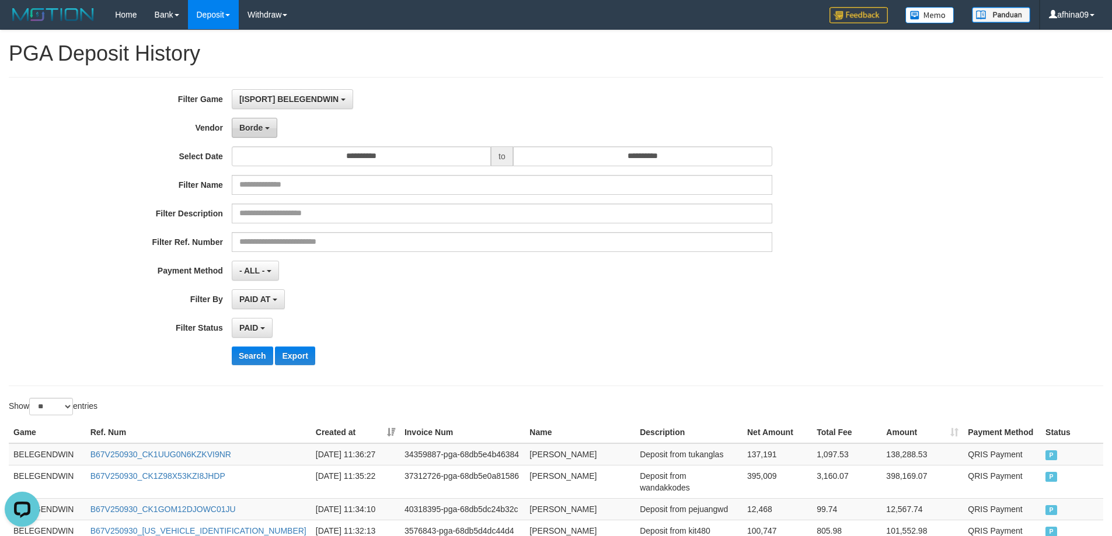
click at [253, 128] on span "Borde" at bounding box center [250, 127] width 23 height 9
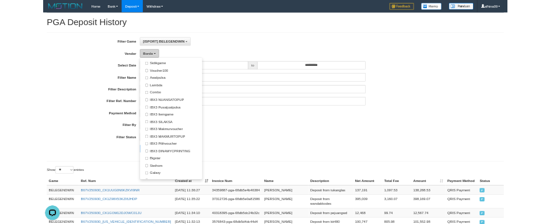
scroll to position [435, 0]
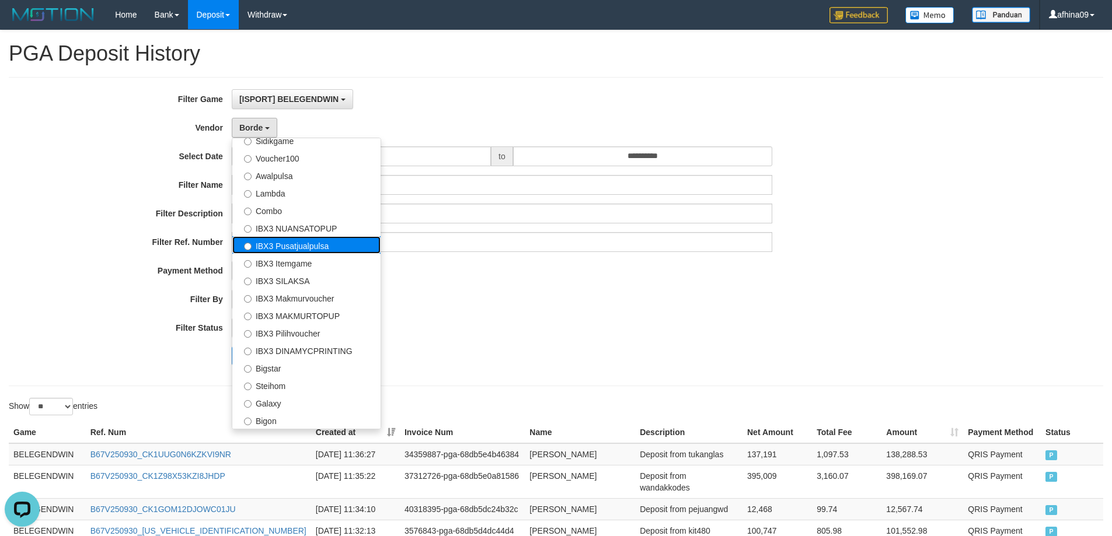
click at [333, 243] on label "IBX3 Pusatjualpulsa" at bounding box center [306, 245] width 148 height 18
select select "**********"
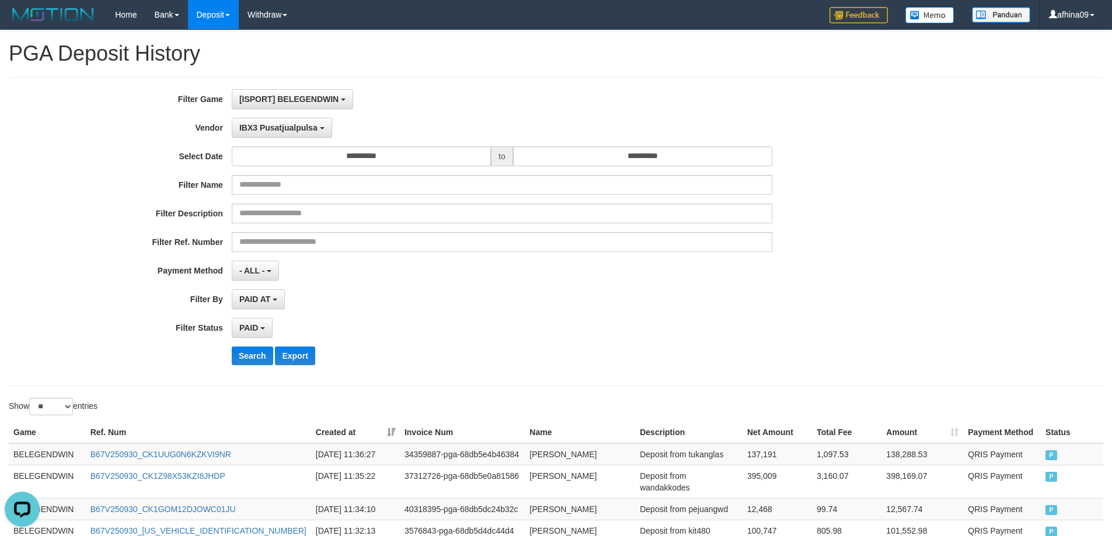
click at [245, 367] on div "**********" at bounding box center [463, 231] width 927 height 285
click at [250, 361] on button "Search" at bounding box center [252, 356] width 41 height 19
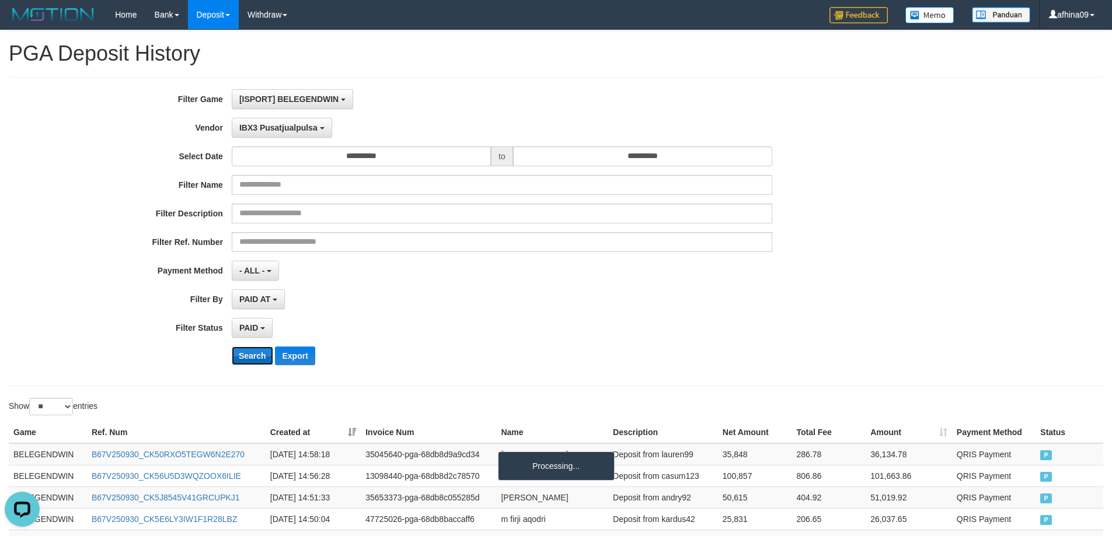
click at [250, 361] on button "Search" at bounding box center [252, 356] width 41 height 19
click at [298, 358] on button "Export" at bounding box center [295, 356] width 40 height 19
click at [310, 137] on button "IBX3 Pusatjualpulsa" at bounding box center [282, 128] width 100 height 20
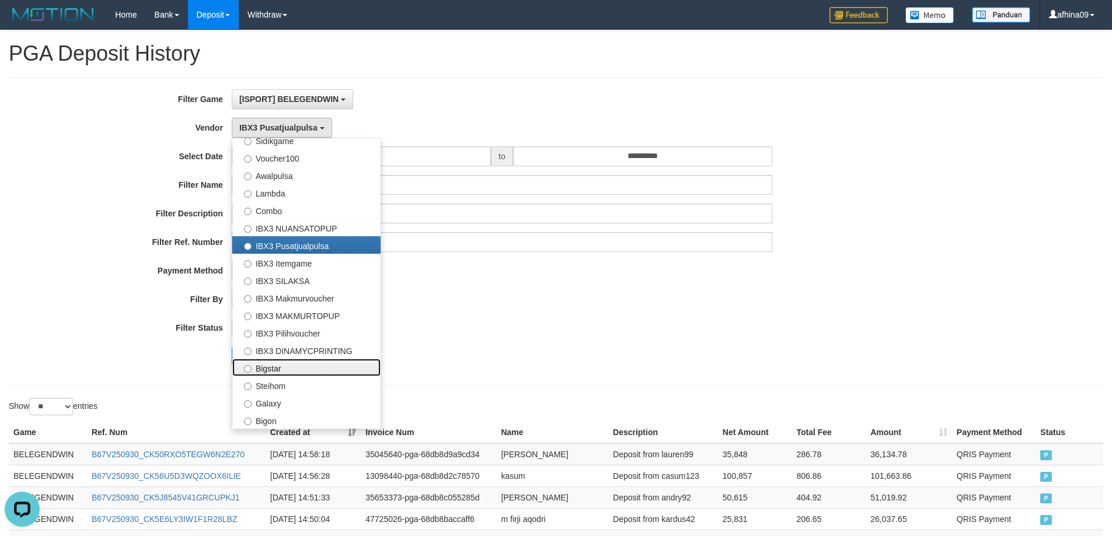
click at [357, 370] on label "Bigstar" at bounding box center [306, 368] width 148 height 18
select select "**********"
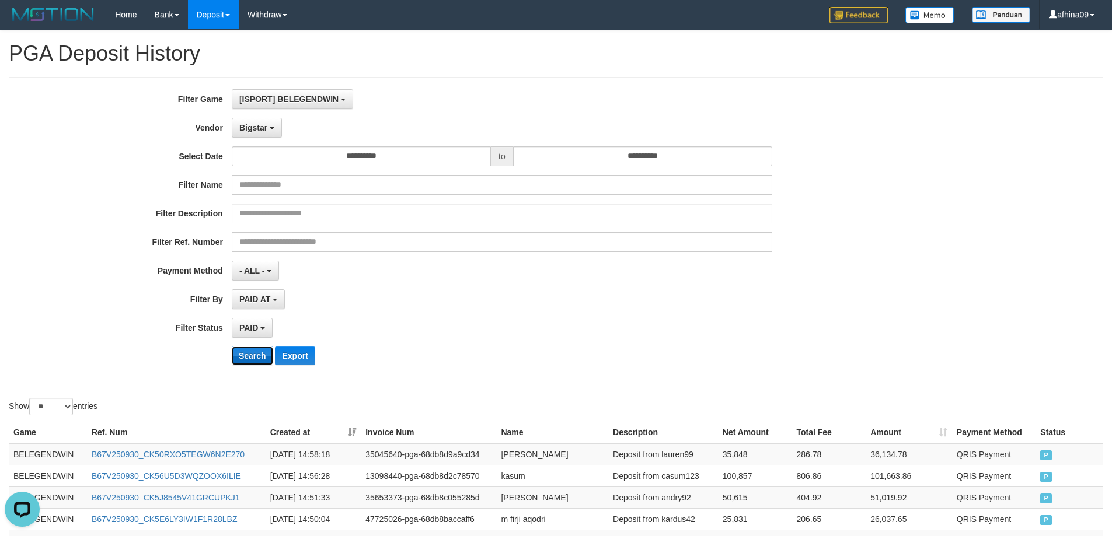
click at [252, 358] on button "Search" at bounding box center [252, 356] width 41 height 19
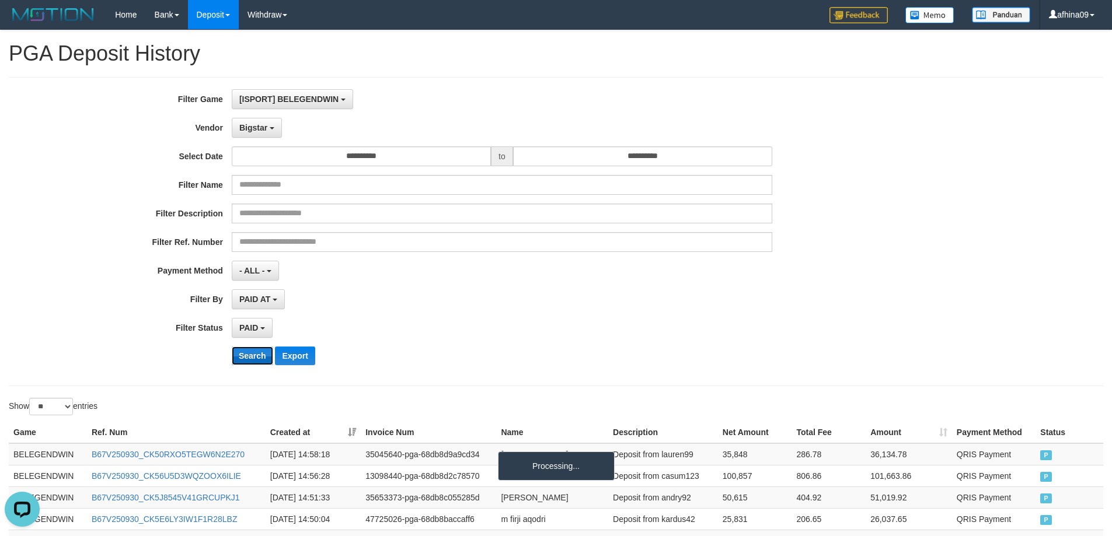
click at [252, 358] on button "Search" at bounding box center [252, 356] width 41 height 19
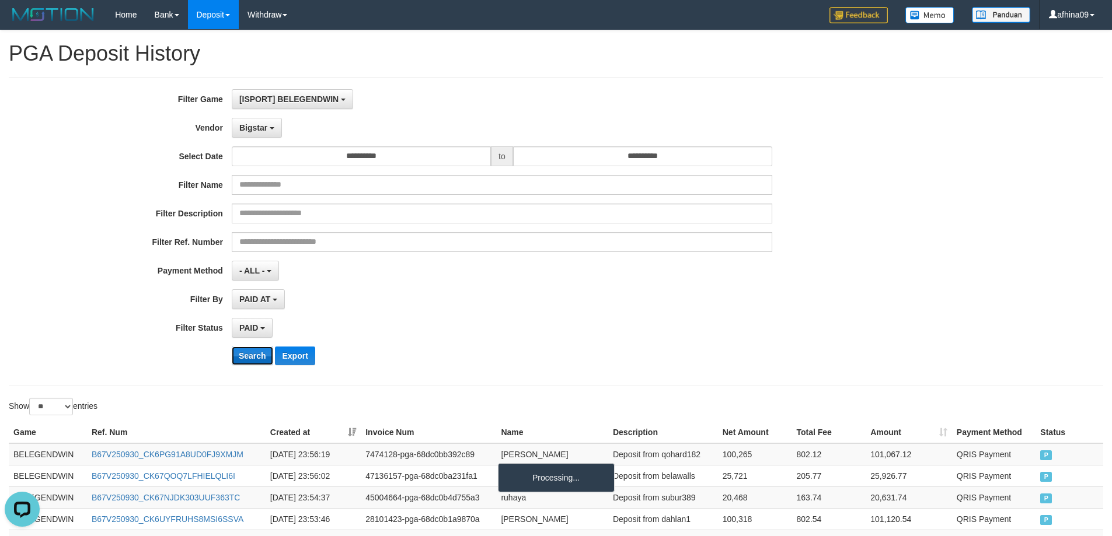
click at [252, 358] on button "Search" at bounding box center [252, 356] width 41 height 19
click at [314, 357] on button "Export" at bounding box center [295, 356] width 40 height 19
